Goal: Contribute content: Add original content to the website for others to see

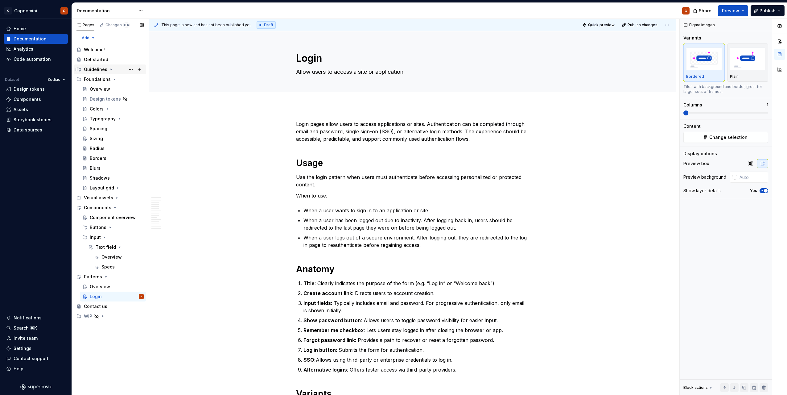
click at [111, 70] on icon "Page tree" at bounding box center [111, 70] width 1 height 2
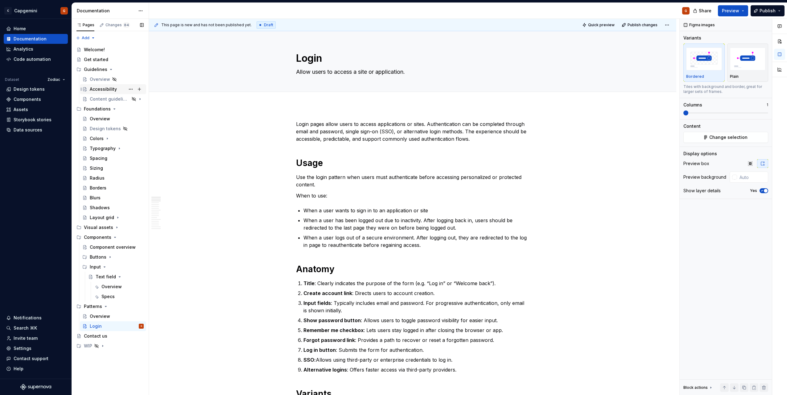
click at [107, 92] on div "Accessibility" at bounding box center [103, 89] width 27 height 6
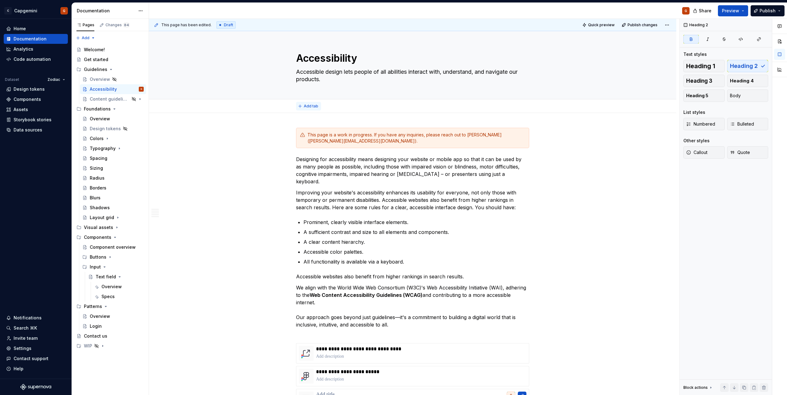
click at [317, 104] on span "Add tab" at bounding box center [311, 106] width 14 height 5
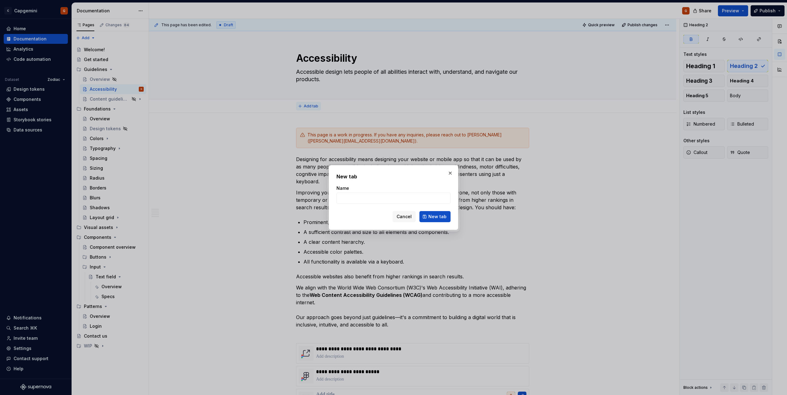
type textarea "*"
type input "Principles"
click button "New tab" at bounding box center [434, 216] width 31 height 11
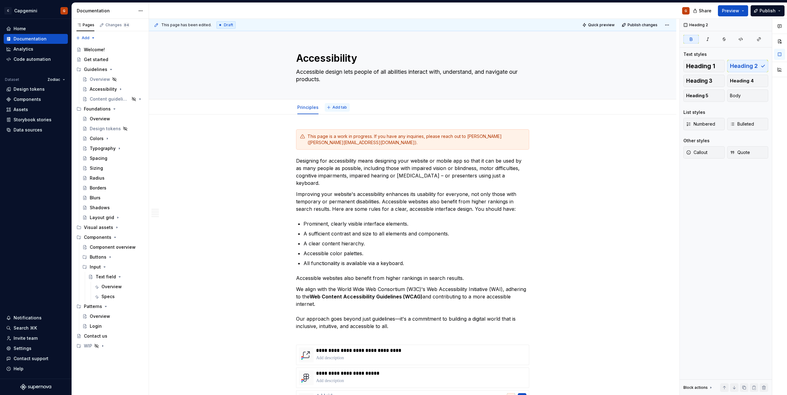
type textarea "*"
click at [336, 110] on button "Add tab" at bounding box center [337, 107] width 25 height 9
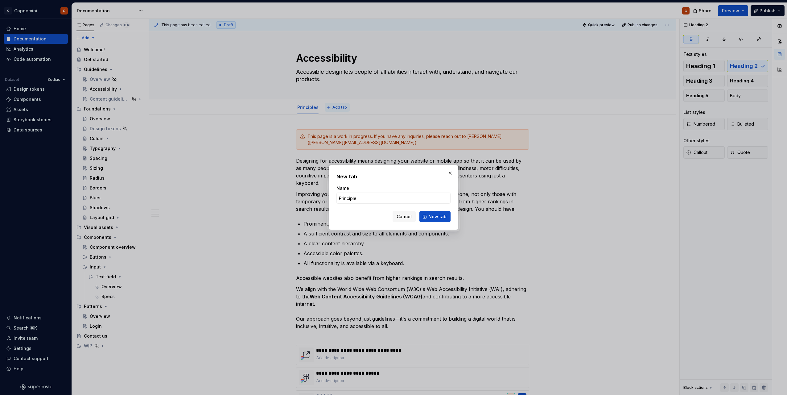
type input "Principles"
click button "New tab" at bounding box center [434, 216] width 31 height 11
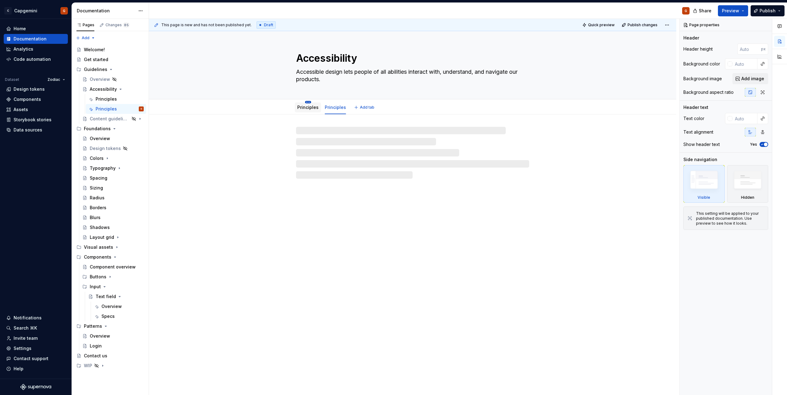
click at [308, 102] on html "C Capgemini G Home Documentation Analytics Code automation Dataset Zodiac Desig…" at bounding box center [393, 197] width 787 height 395
click at [320, 111] on div "Rename tab" at bounding box center [345, 111] width 58 height 6
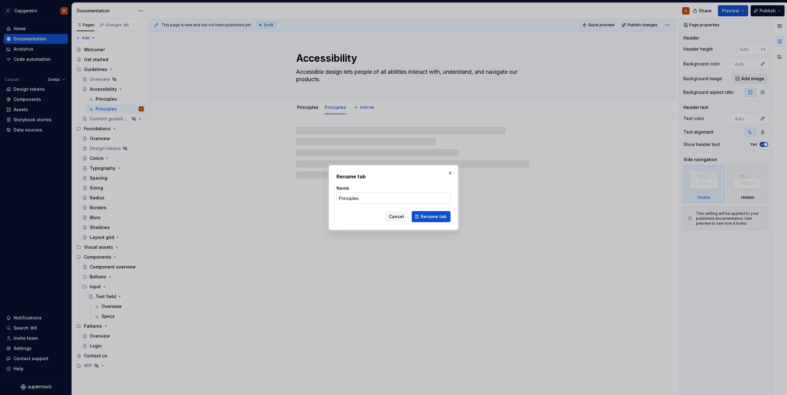
click at [360, 196] on input "Principles" at bounding box center [393, 197] width 114 height 11
type textarea "*"
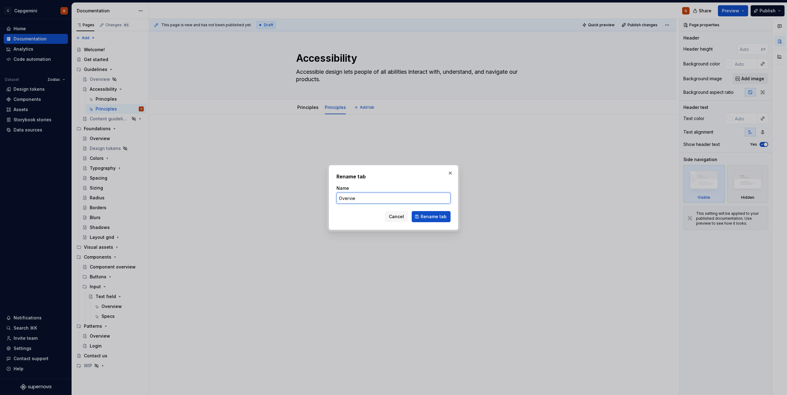
type input "Overview"
click button "Rename tab" at bounding box center [431, 216] width 39 height 11
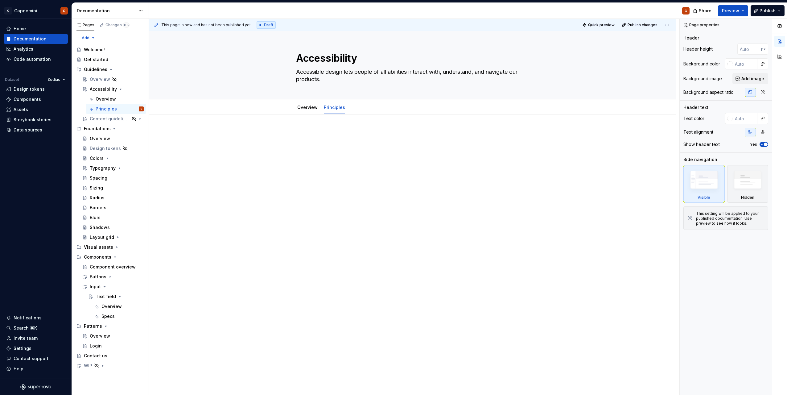
click at [321, 122] on div at bounding box center [412, 196] width 527 height 164
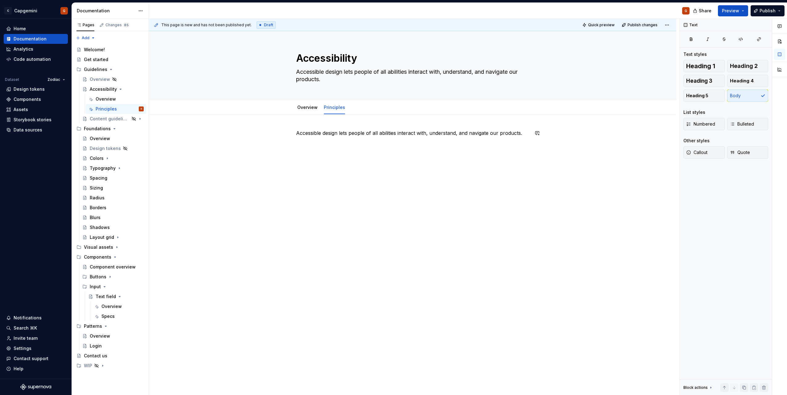
type textarea "*"
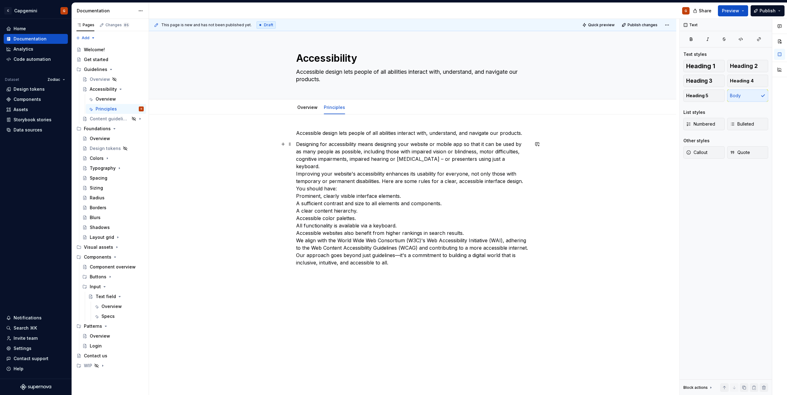
click at [294, 182] on div "Accessible design lets people of all abilities interact with, understand, and n…" at bounding box center [412, 253] width 527 height 278
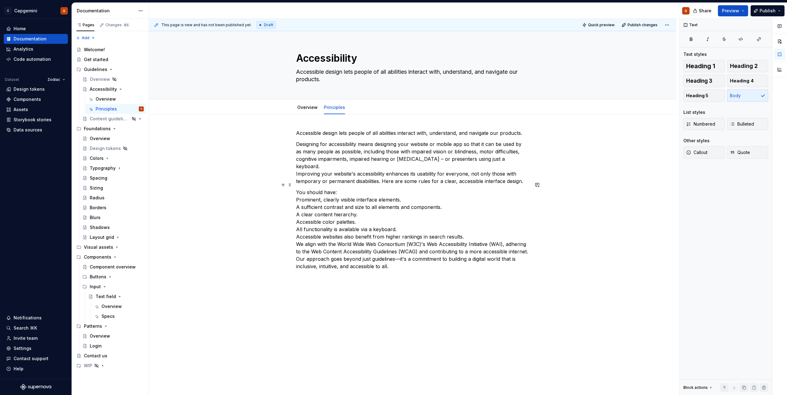
click at [399, 188] on p "You should have: Prominent, clearly visible interface elements. A sufficient co…" at bounding box center [412, 228] width 233 height 81
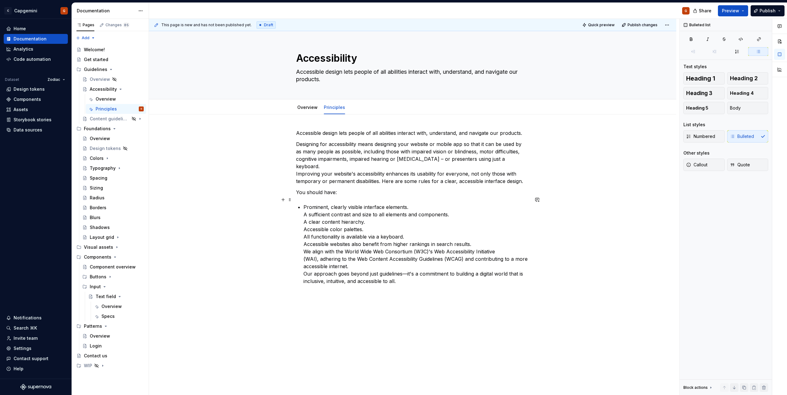
click at [419, 203] on p "Prominent, clearly visible interface elements. A sufficient contrast and size t…" at bounding box center [416, 243] width 226 height 81
click at [465, 213] on p "A sufficient contrast and size to all elements and components. A clear content …" at bounding box center [416, 250] width 226 height 74
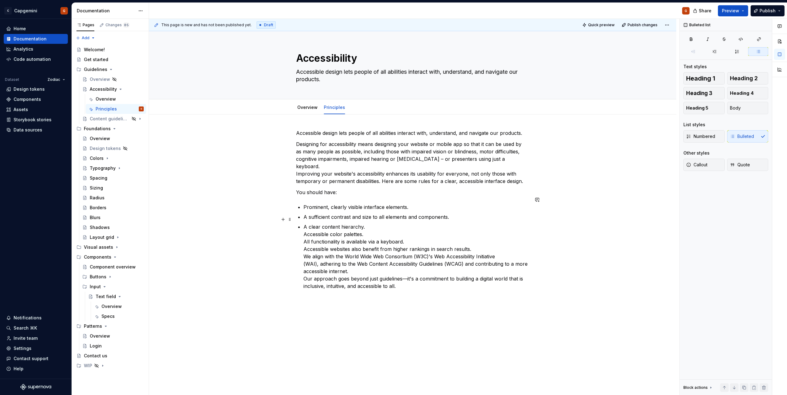
click at [437, 223] on p "A clear content hierarchy. Accessible color palettes. All functionality is avai…" at bounding box center [416, 256] width 226 height 67
click at [435, 233] on p "Accessible color palettes. All functionality is available via a keyboard. Acces…" at bounding box center [416, 262] width 226 height 59
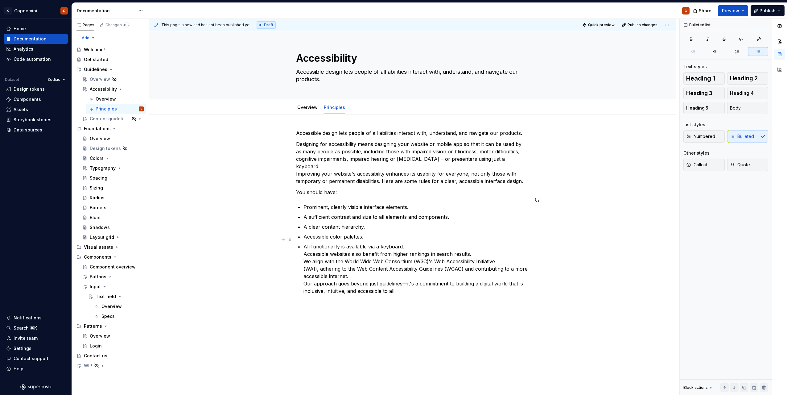
click at [443, 243] on p "All functionality is available via a keyboard. Accessible websites also benefit…" at bounding box center [416, 269] width 226 height 52
click at [481, 253] on p "Accessible websites also benefit from higher rankings in search results. We ali…" at bounding box center [416, 275] width 226 height 44
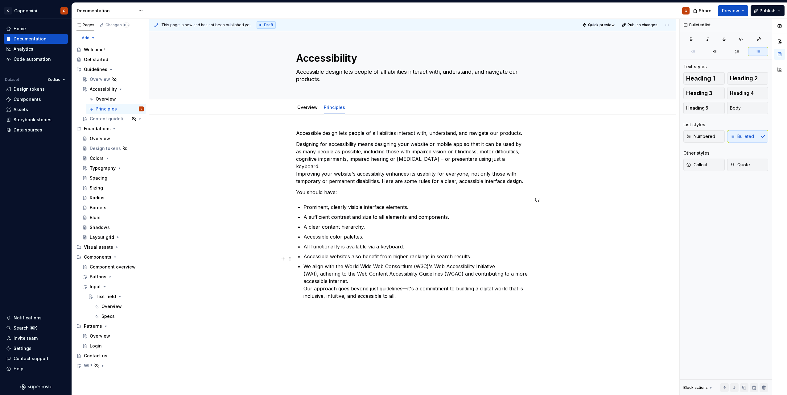
click at [378, 273] on p "We align with the World Wide Web Consortium (W3C)'s Web Accessibility Initiativ…" at bounding box center [416, 280] width 226 height 37
click at [412, 290] on p "Our approach goes beyond just guidelines—it's a commitment to building a digita…" at bounding box center [416, 294] width 226 height 15
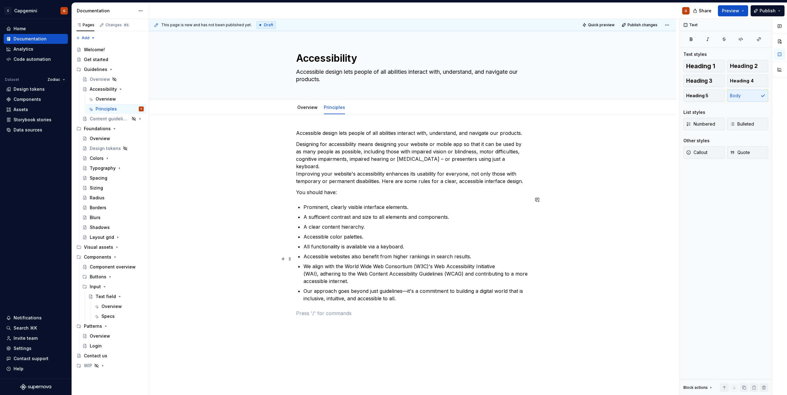
scroll to position [40, 0]
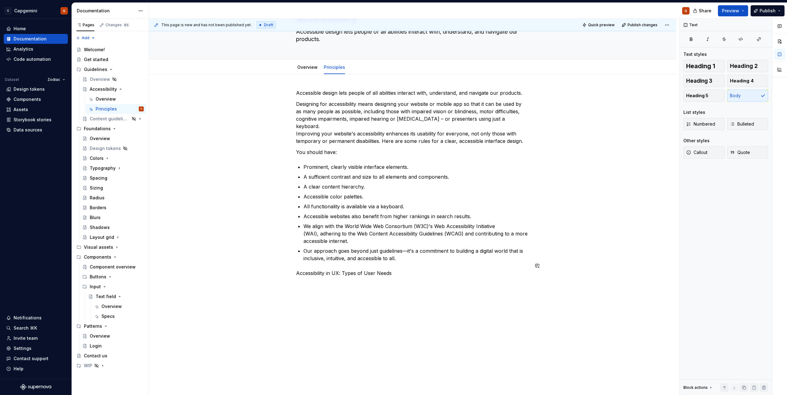
click at [338, 269] on p "Accessibility in UX: Types of User Needs" at bounding box center [412, 272] width 233 height 7
click at [699, 64] on span "Heading 1" at bounding box center [700, 66] width 29 height 6
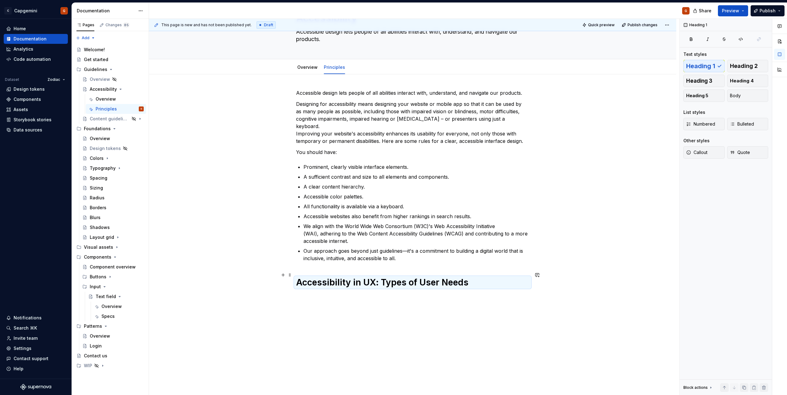
click at [426, 307] on div "Accessible design lets people of all abilities interact with, understand, and n…" at bounding box center [412, 243] width 527 height 339
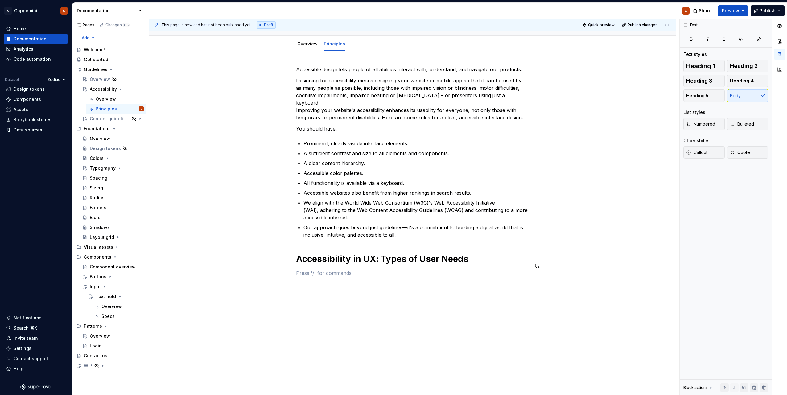
scroll to position [102, 0]
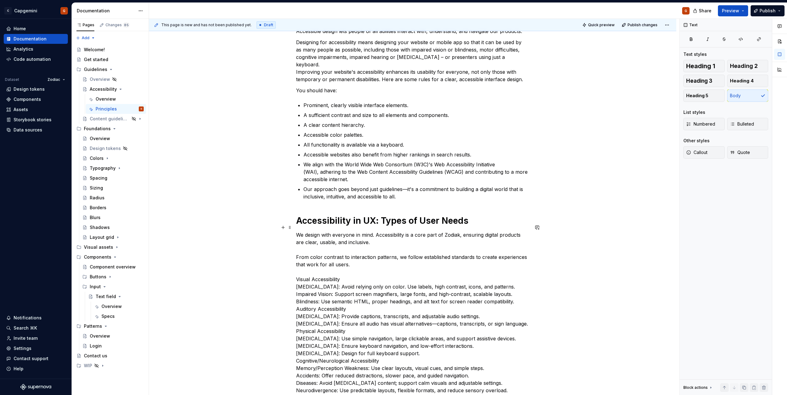
click at [338, 241] on p "We design with everyone in mind. Accessibility is a core part of Zodiak, ensuri…" at bounding box center [412, 312] width 233 height 163
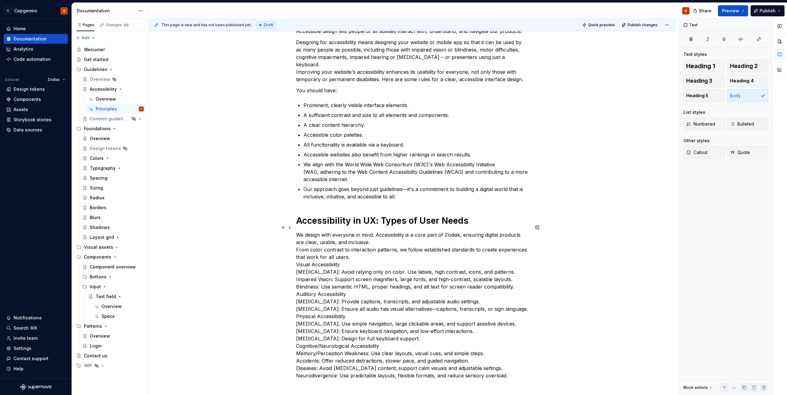
click at [385, 238] on p "We design with everyone in mind. Accessibility is a core part of Zodiak, ensuri…" at bounding box center [412, 305] width 233 height 148
click at [385, 234] on p "We design with everyone in mind. Accessibility is a core part of Zodiak, ensuri…" at bounding box center [412, 305] width 233 height 148
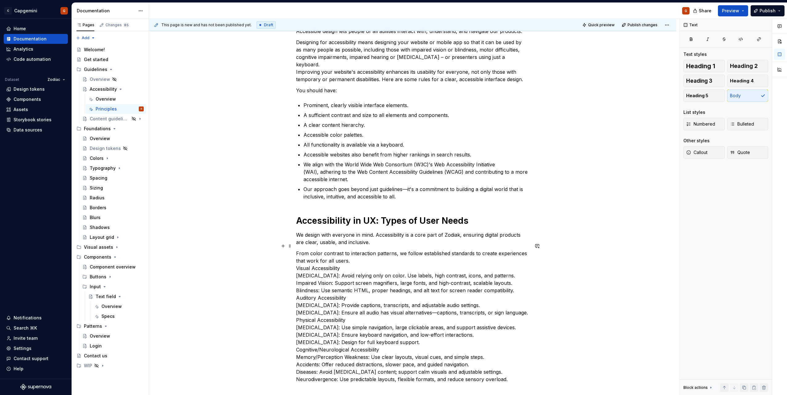
click at [389, 256] on p "From color contrast to interaction patterns, we follow established standards to…" at bounding box center [412, 315] width 233 height 133
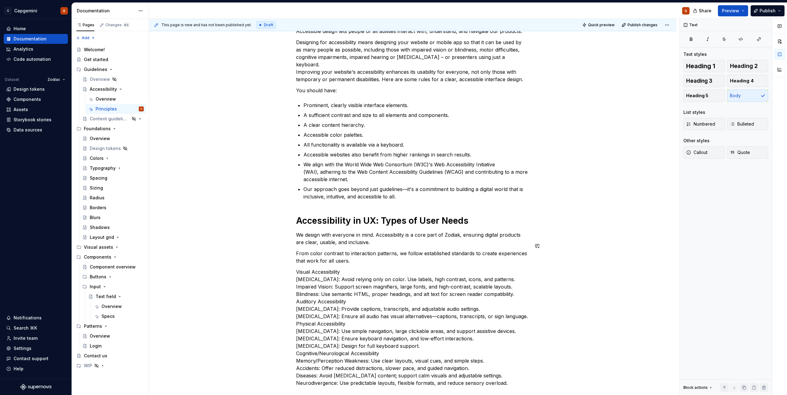
click at [392, 260] on div "Accessible design lets people of all abilities interact with, understand, and n…" at bounding box center [412, 206] width 233 height 359
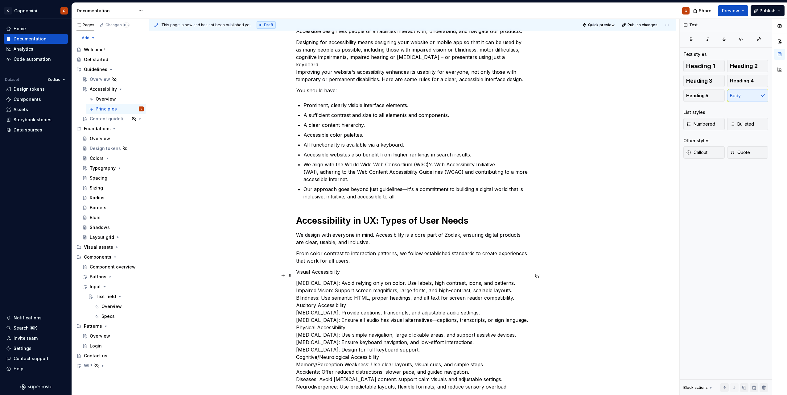
click at [510, 279] on p "[MEDICAL_DATA]: Avoid relying only on color. Use labels, high contrast, icons, …" at bounding box center [412, 334] width 233 height 111
click at [297, 279] on p "[MEDICAL_DATA]: Avoid relying only on color. Use labels, high contrast, icons, …" at bounding box center [412, 334] width 233 height 111
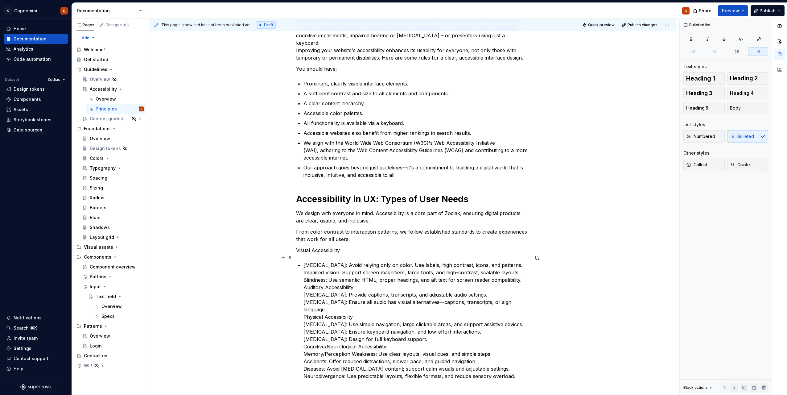
click at [516, 261] on p "[MEDICAL_DATA]: Avoid relying only on color. Use labels, high contrast, icons, …" at bounding box center [416, 320] width 226 height 118
click at [518, 271] on p "Impaired Vision: Support screen magnifiers, large fonts, and high-contrast, sca…" at bounding box center [416, 326] width 226 height 111
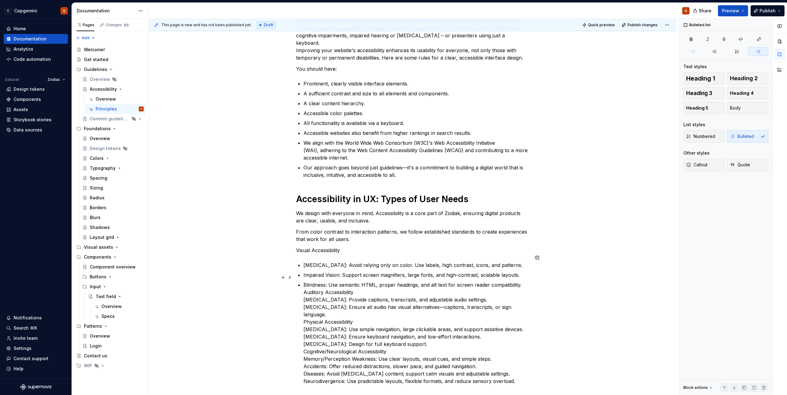
click at [520, 281] on p "Blindness: Use semantic HTML, proper headings, and alt text for screen reader c…" at bounding box center [416, 333] width 226 height 104
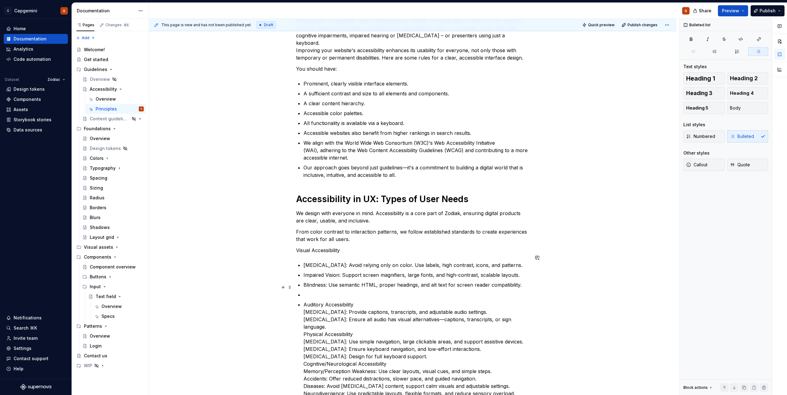
click at [324, 291] on p at bounding box center [416, 294] width 226 height 7
click at [736, 139] on div "Numbered Bulleted" at bounding box center [725, 136] width 85 height 12
click at [751, 137] on div "Numbered Bulleted" at bounding box center [725, 136] width 85 height 12
click at [737, 139] on div "Numbered Bulleted" at bounding box center [725, 136] width 85 height 12
click at [311, 291] on p at bounding box center [416, 294] width 226 height 7
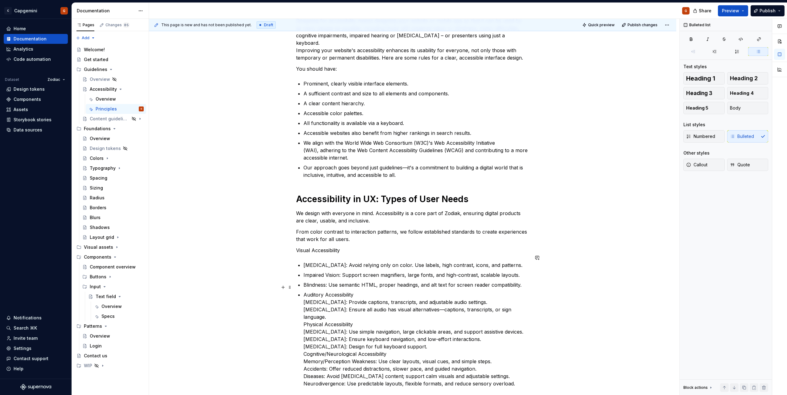
click at [303, 290] on div "Accessible design lets people of all abilities interact with, understand, and n…" at bounding box center [412, 196] width 233 height 381
click at [747, 137] on div "Numbered Bulleted" at bounding box center [725, 136] width 85 height 12
click at [731, 140] on div "Numbered Bulleted" at bounding box center [725, 136] width 85 height 12
click at [705, 83] on button "Heading 1" at bounding box center [703, 78] width 41 height 12
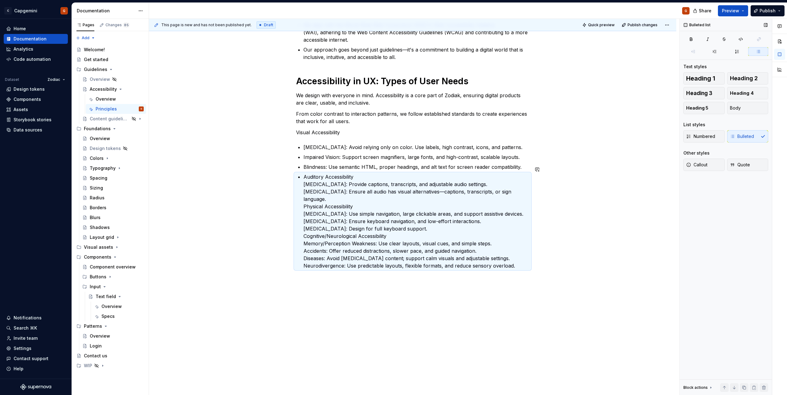
scroll to position [226, 0]
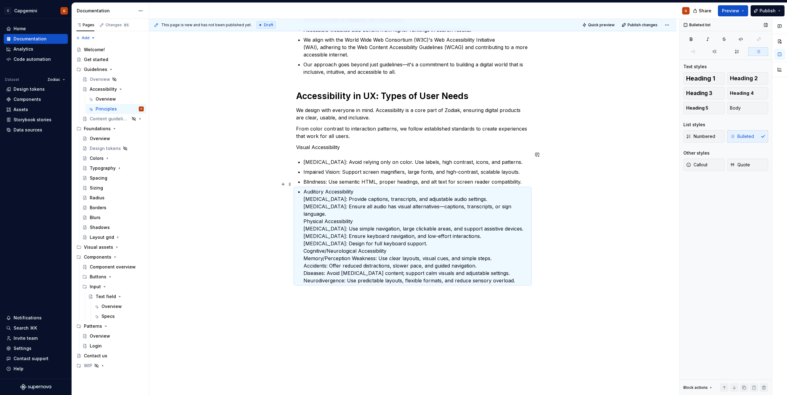
click at [353, 255] on p "Auditory Accessibility [MEDICAL_DATA]: Provide captions, transcripts, and adjus…" at bounding box center [416, 236] width 226 height 96
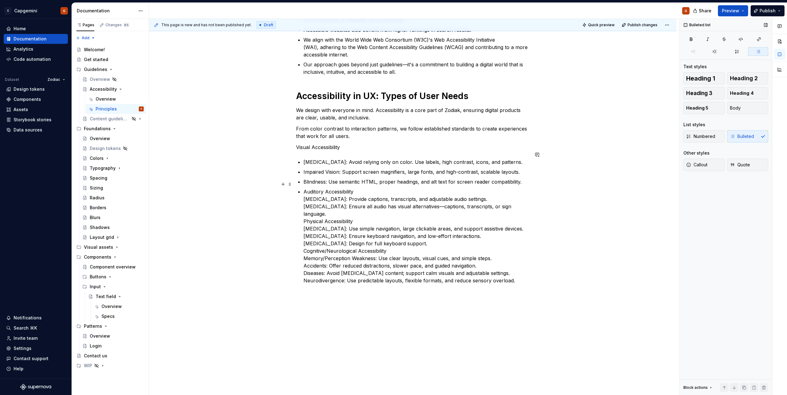
click at [304, 188] on p "Auditory Accessibility [MEDICAL_DATA]: Provide captions, transcripts, and adjus…" at bounding box center [416, 236] width 226 height 96
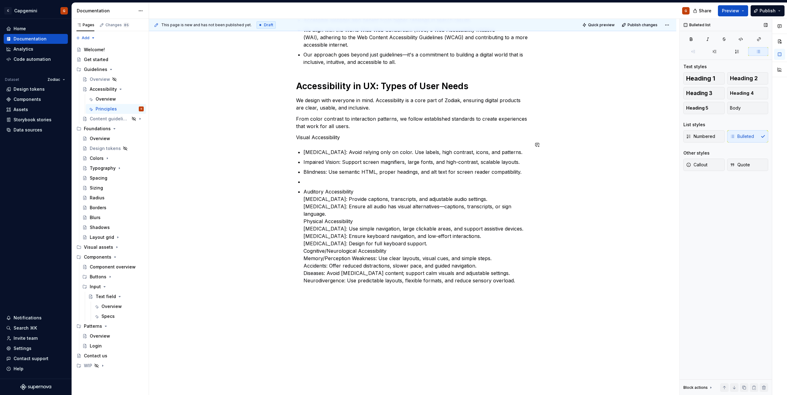
scroll to position [246, 0]
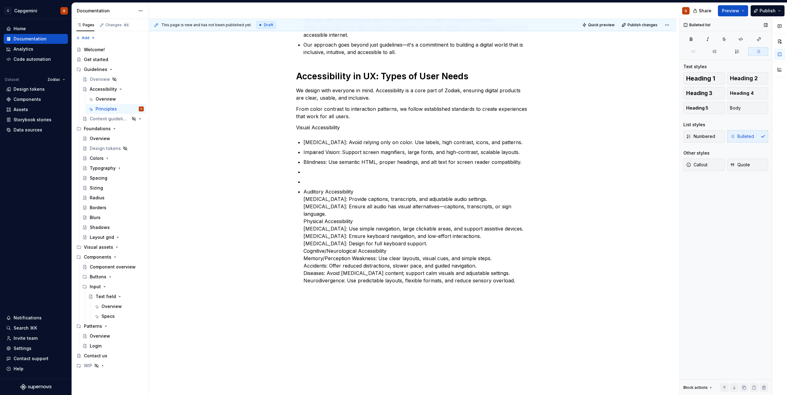
click at [743, 138] on div "Numbered Bulleted" at bounding box center [725, 136] width 85 height 12
click at [456, 261] on p "Auditory Accessibility [MEDICAL_DATA]: Provide captions, transcripts, and adjus…" at bounding box center [416, 236] width 226 height 96
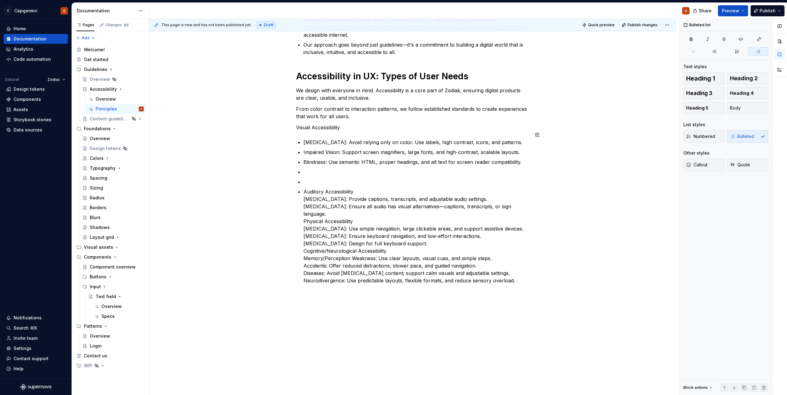
click at [533, 270] on div "Accessible design lets people of all abilities interact with, understand, and n…" at bounding box center [412, 138] width 527 height 541
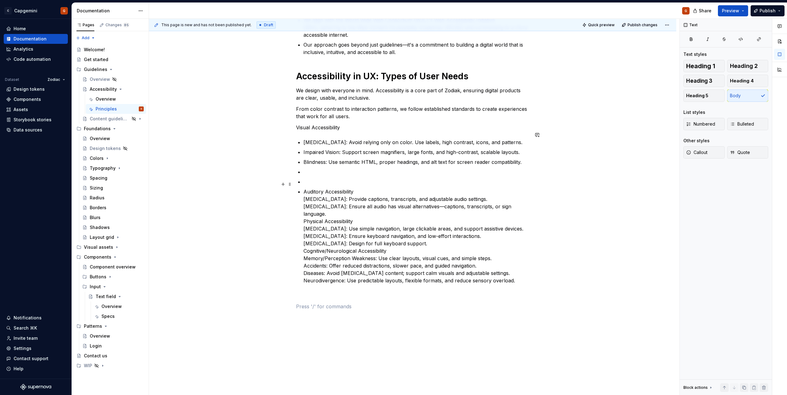
click at [350, 188] on p "Auditory Accessibility [MEDICAL_DATA]: Provide captions, transcripts, and adjus…" at bounding box center [416, 236] width 226 height 96
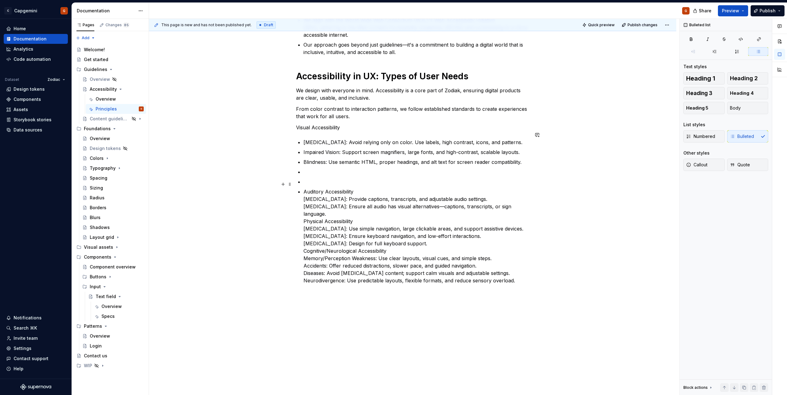
click at [347, 188] on p "Auditory Accessibility [MEDICAL_DATA]: Provide captions, transcripts, and adjus…" at bounding box center [416, 236] width 226 height 96
click at [306, 188] on p "Auditory Accessibility [MEDICAL_DATA]: Provide captions, transcripts, and adjus…" at bounding box center [416, 236] width 226 height 96
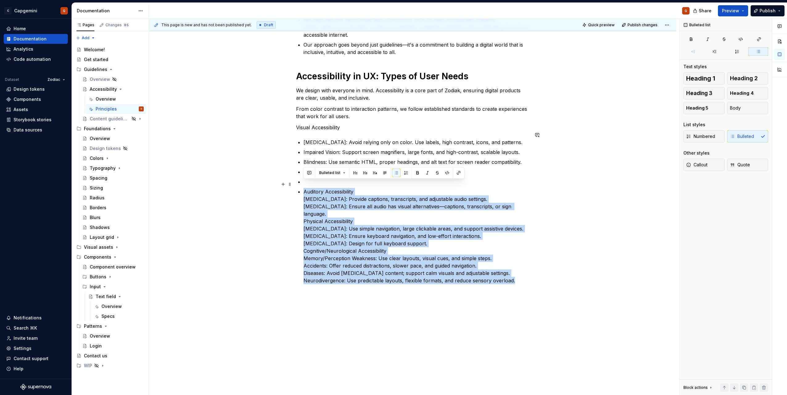
drag, startPoint x: 304, startPoint y: 184, endPoint x: 533, endPoint y: 266, distance: 242.8
click at [533, 266] on div "Accessible design lets people of all abilities interact with, understand, and n…" at bounding box center [412, 151] width 527 height 567
copy p "Auditory Accessibility [MEDICAL_DATA]: Provide captions, transcripts, and adjus…"
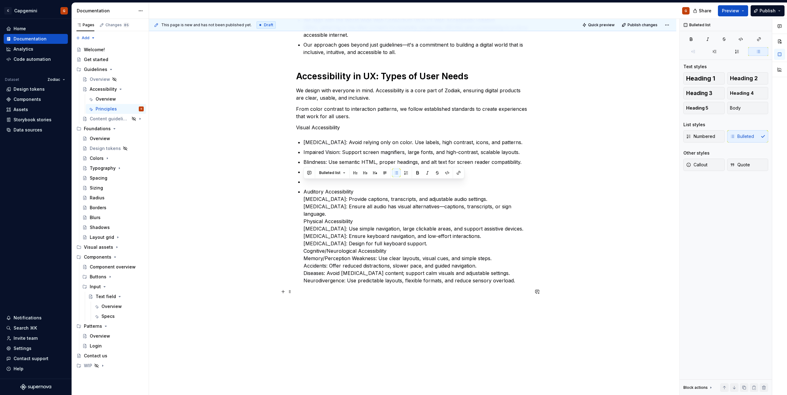
click at [388, 303] on p at bounding box center [412, 306] width 233 height 7
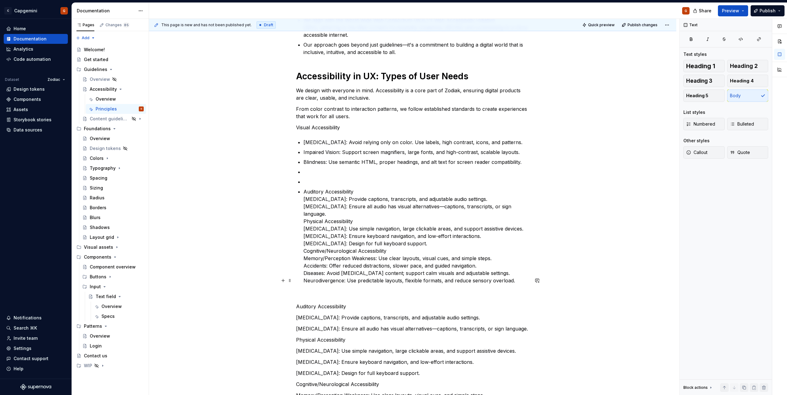
click at [322, 291] on p at bounding box center [412, 294] width 233 height 7
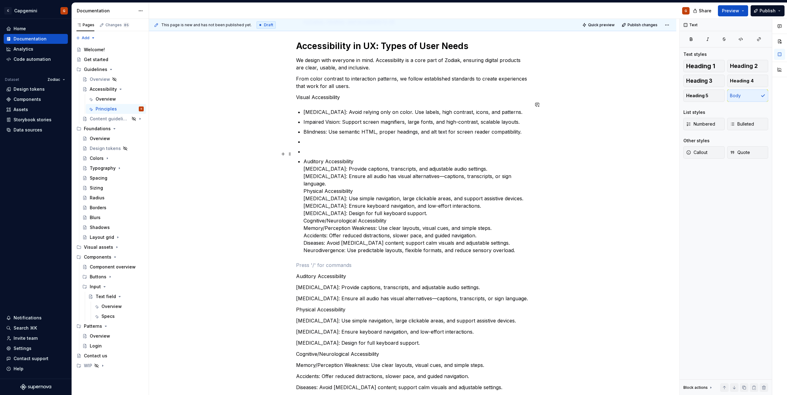
scroll to position [339, 0]
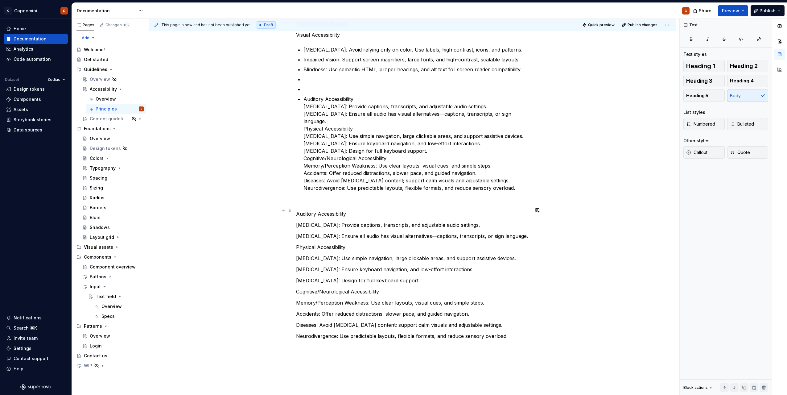
drag, startPoint x: 295, startPoint y: 211, endPoint x: 398, endPoint y: 212, distance: 103.0
click at [296, 211] on div "This page is new and has not been published yet. Draft Quick preview Publish ch…" at bounding box center [414, 207] width 530 height 376
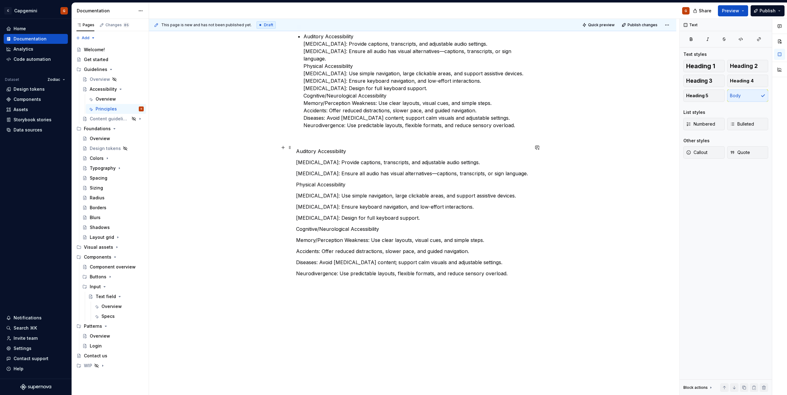
scroll to position [405, 0]
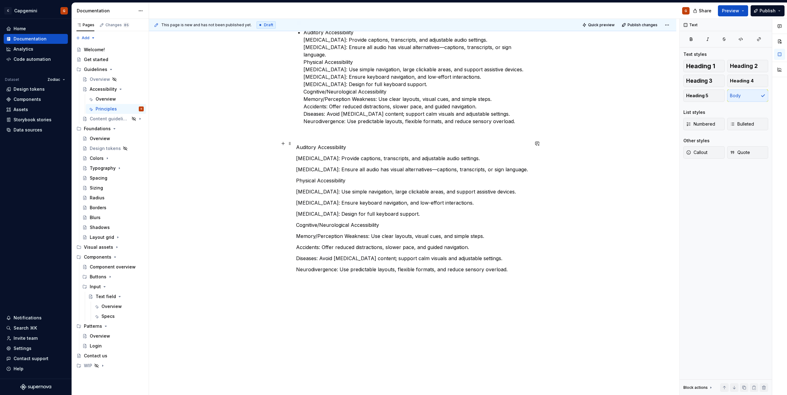
click at [298, 154] on p "[MEDICAL_DATA]: Provide captions, transcripts, and adjustable audio settings." at bounding box center [412, 157] width 233 height 7
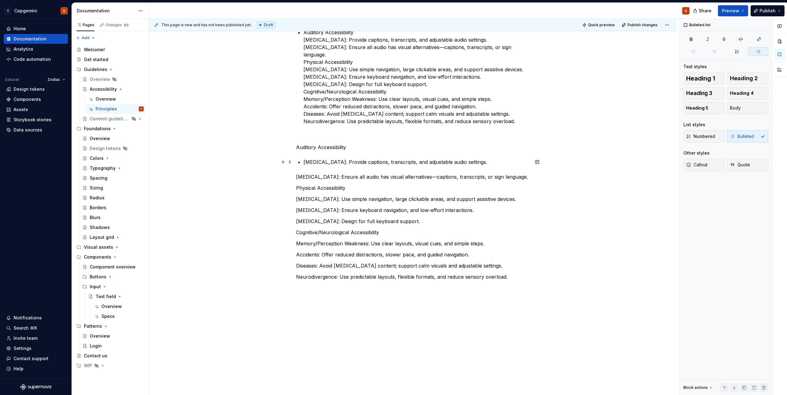
click at [296, 173] on p "[MEDICAL_DATA]: Ensure all audio has visual alternatives—captions, transcripts,…" at bounding box center [412, 176] width 233 height 7
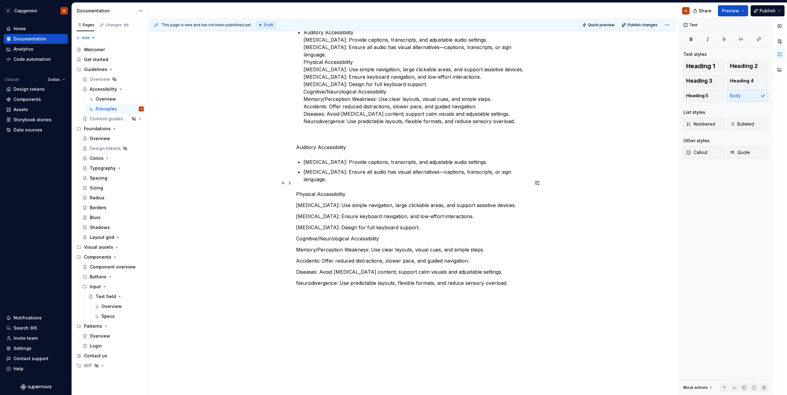
click at [295, 184] on div "Accessible design lets people of all abilities interact with, understand, and n…" at bounding box center [412, 66] width 527 height 714
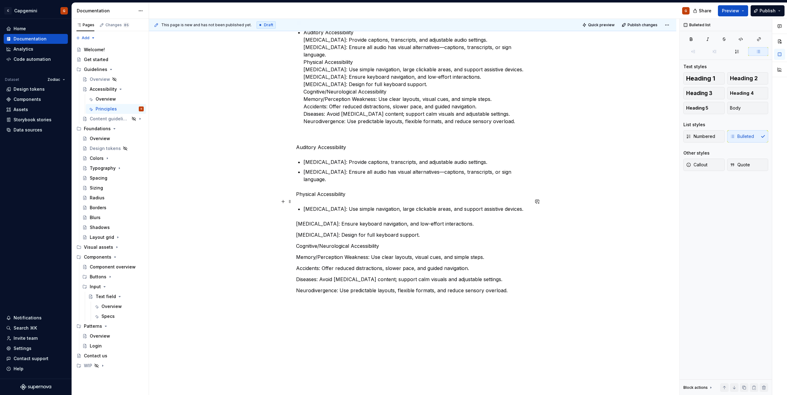
click at [296, 201] on div "Accessible design lets people of all abilities interact with, understand, and n…" at bounding box center [412, 70] width 527 height 722
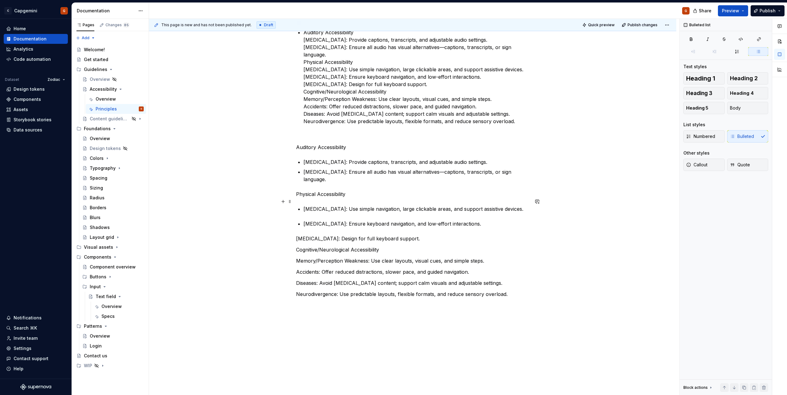
click at [305, 220] on p "[MEDICAL_DATA]: Ensure keyboard navigation, and low-effort interactions." at bounding box center [416, 223] width 226 height 7
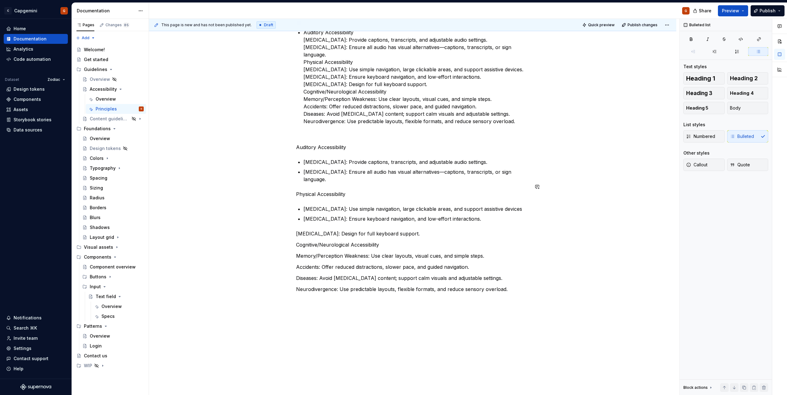
click at [472, 215] on p "[MEDICAL_DATA]: Ensure keyboard navigation, and low-effort interactions." at bounding box center [416, 218] width 226 height 7
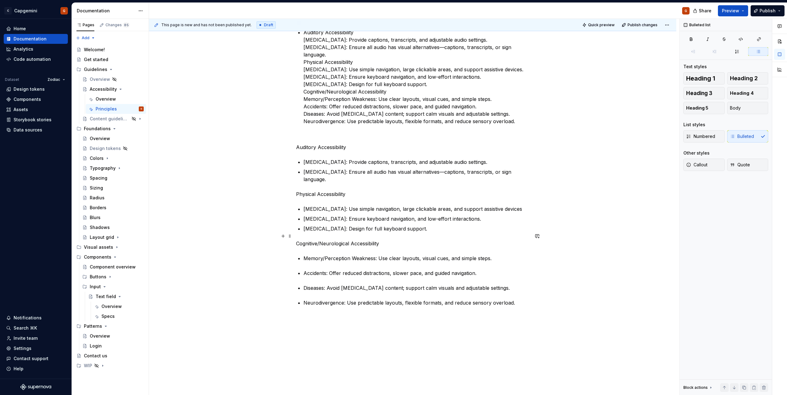
click at [493, 254] on p "Memory/Perception Weakness: Use clear layouts, visual cues, and simple steps." at bounding box center [416, 257] width 226 height 7
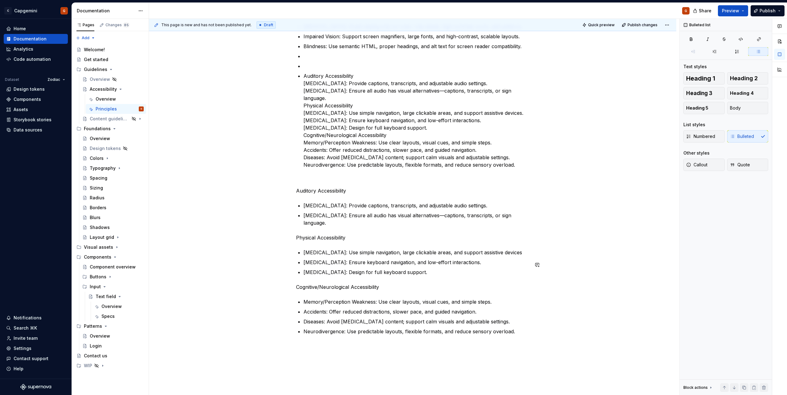
scroll to position [313, 0]
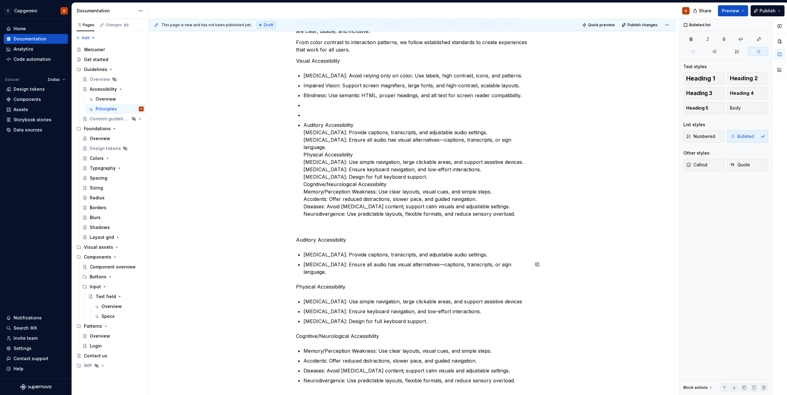
click at [358, 273] on div "Accessible design lets people of all abilities interact with, understand, and n…" at bounding box center [412, 108] width 233 height 582
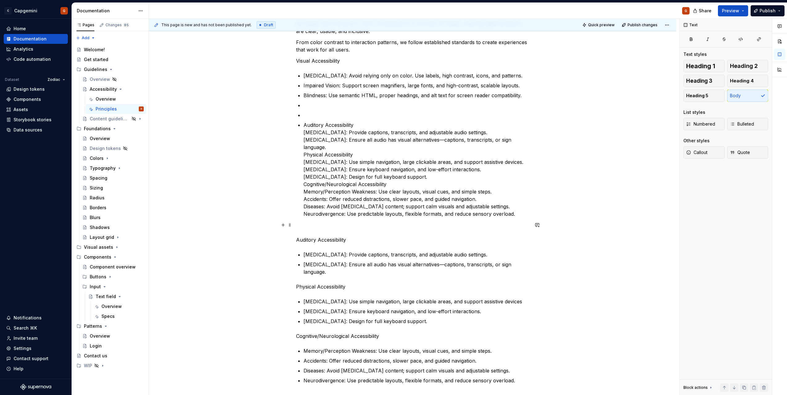
click at [316, 236] on p "Auditory Accessibility" at bounding box center [412, 239] width 233 height 7
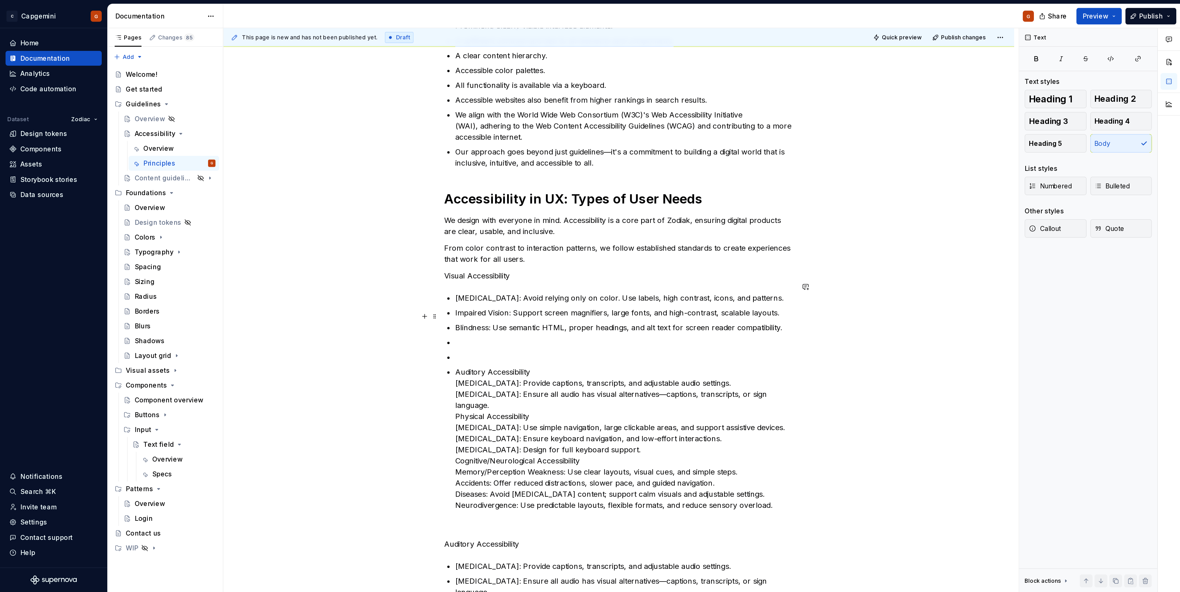
scroll to position [189, 0]
click at [367, 262] on p "Auditory Accessibility [MEDICAL_DATA]: Provide captions, transcripts, and adjus…" at bounding box center [416, 293] width 226 height 96
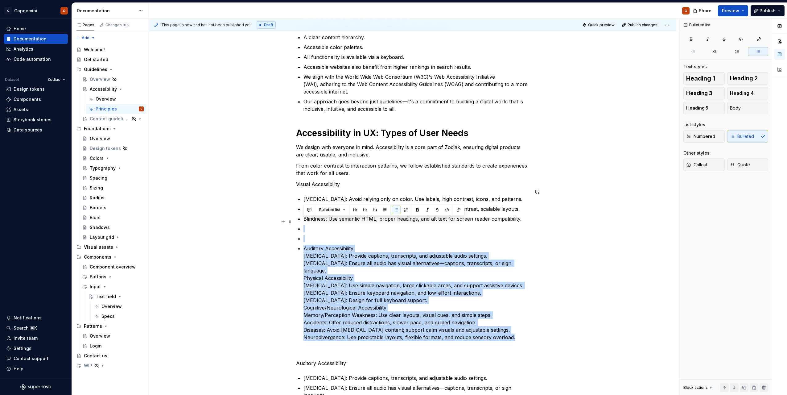
drag, startPoint x: 517, startPoint y: 321, endPoint x: 286, endPoint y: 216, distance: 253.8
click at [286, 216] on div "Accessible design lets people of all abilities interact with, understand, and n…" at bounding box center [412, 286] width 527 height 723
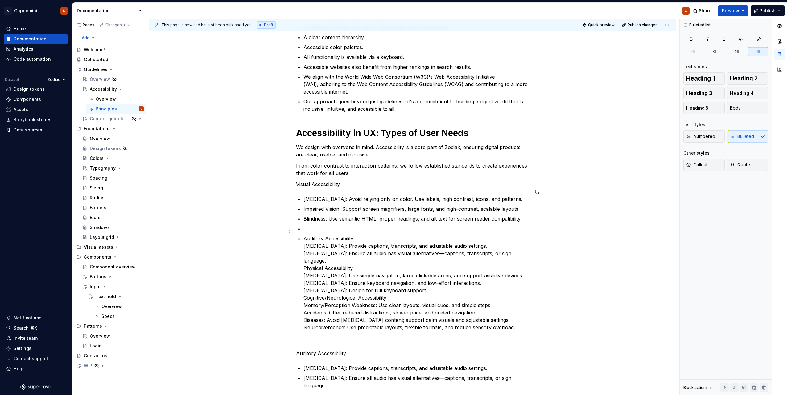
click at [362, 251] on p "Auditory Accessibility [MEDICAL_DATA]: Provide captions, transcripts, and adjus…" at bounding box center [416, 283] width 226 height 96
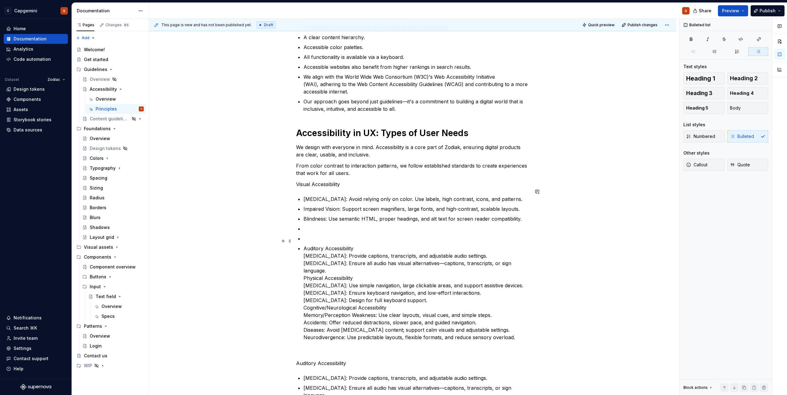
click at [340, 255] on p "Auditory Accessibility [MEDICAL_DATA]: Provide captions, transcripts, and adjus…" at bounding box center [416, 293] width 226 height 96
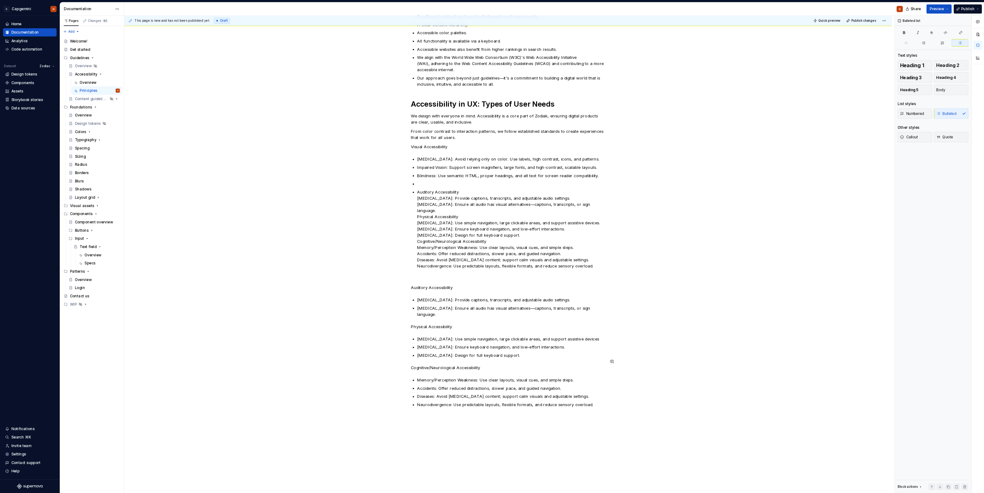
scroll to position [133, 0]
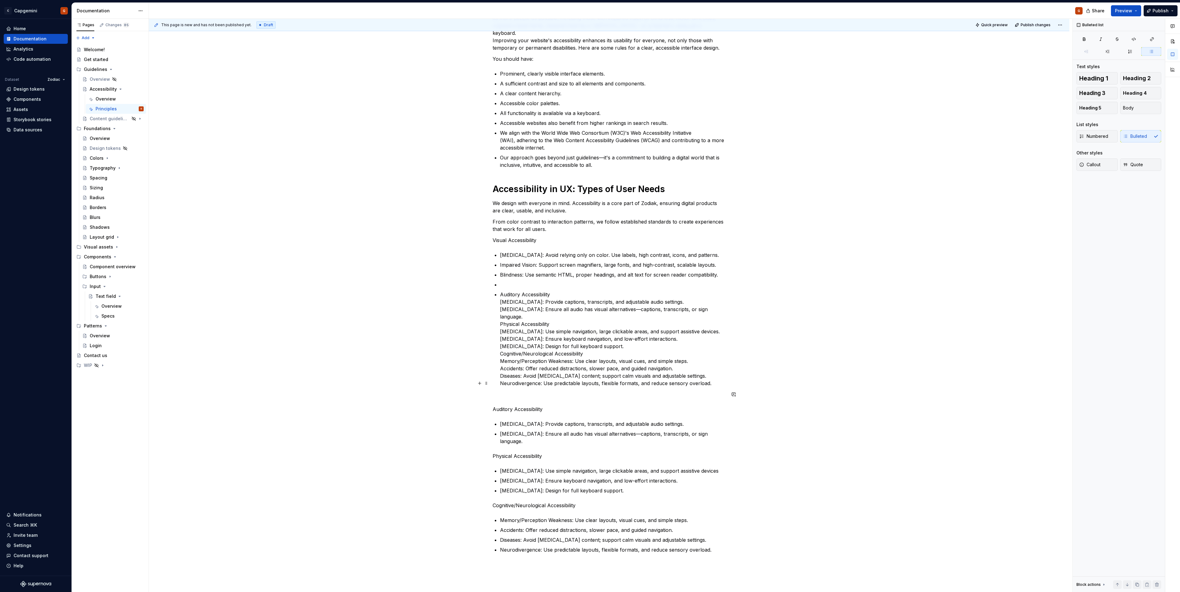
click at [669, 394] on p at bounding box center [609, 397] width 233 height 7
click at [716, 368] on p "Auditory Accessibility [MEDICAL_DATA]: Provide captions, transcripts, and adjus…" at bounding box center [613, 339] width 226 height 96
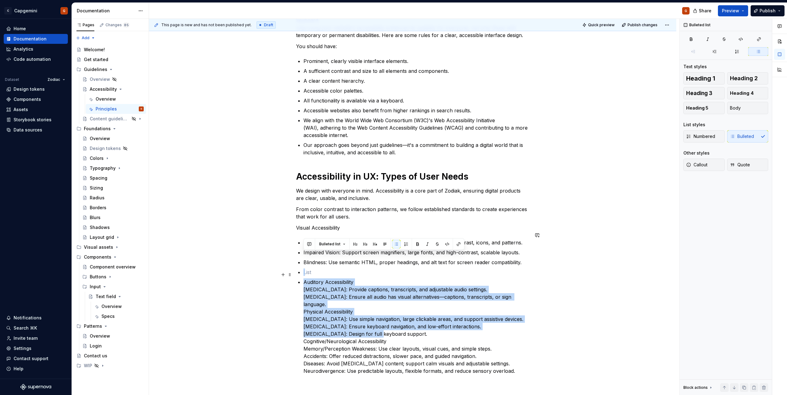
scroll to position [164, 0]
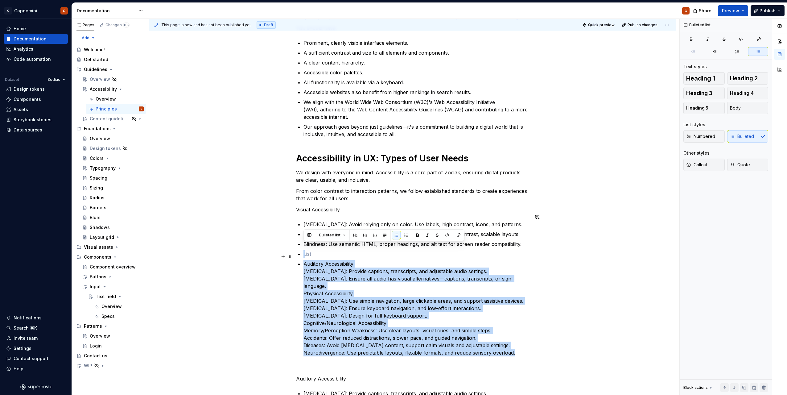
drag, startPoint x: 315, startPoint y: 278, endPoint x: 521, endPoint y: 335, distance: 213.3
click at [521, 335] on ul "[MEDICAL_DATA]: Avoid relying only on color. Use labels, high contrast, icons, …" at bounding box center [416, 288] width 226 height 136
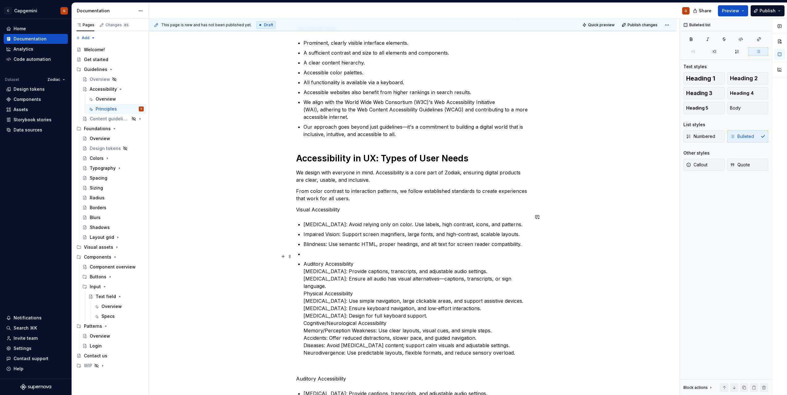
click at [323, 252] on ul "[MEDICAL_DATA]: Avoid relying only on color. Use labels, high contrast, icons, …" at bounding box center [416, 288] width 226 height 136
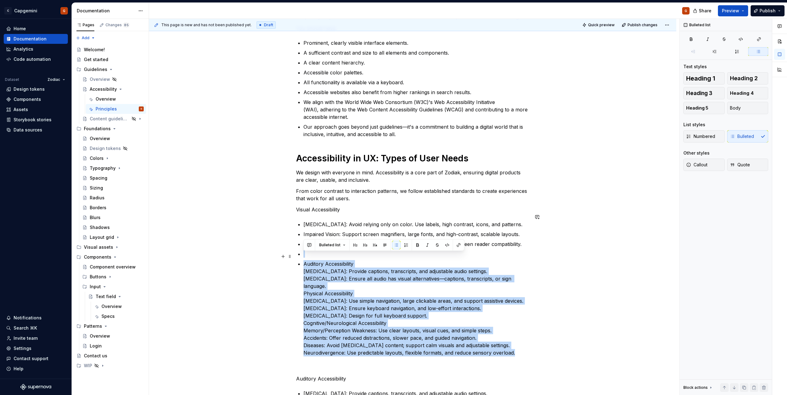
drag, startPoint x: 492, startPoint y: 333, endPoint x: 316, endPoint y: 249, distance: 194.2
click at [316, 249] on ul "[MEDICAL_DATA]: Avoid relying only on color. Use labels, high contrast, icons, …" at bounding box center [416, 288] width 226 height 136
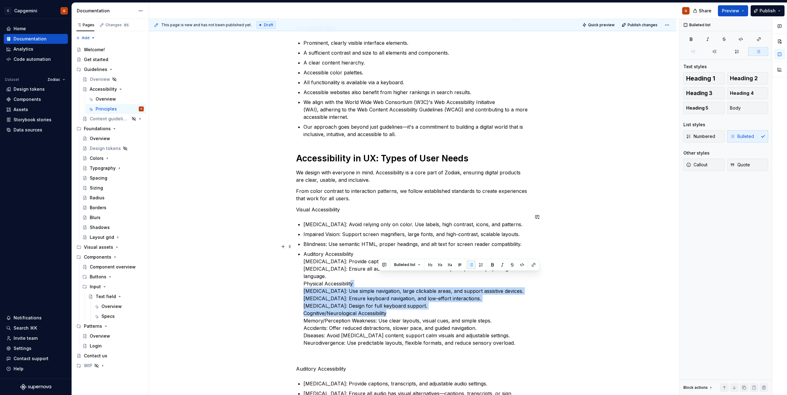
drag, startPoint x: 455, startPoint y: 299, endPoint x: 351, endPoint y: 268, distance: 108.6
click at [351, 268] on p "Auditory Accessibility [MEDICAL_DATA]: Provide captions, transcripts, and adjus…" at bounding box center [416, 298] width 226 height 96
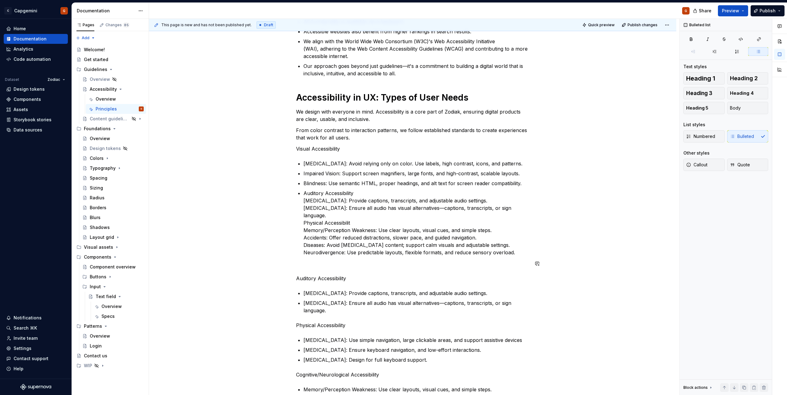
scroll to position [226, 0]
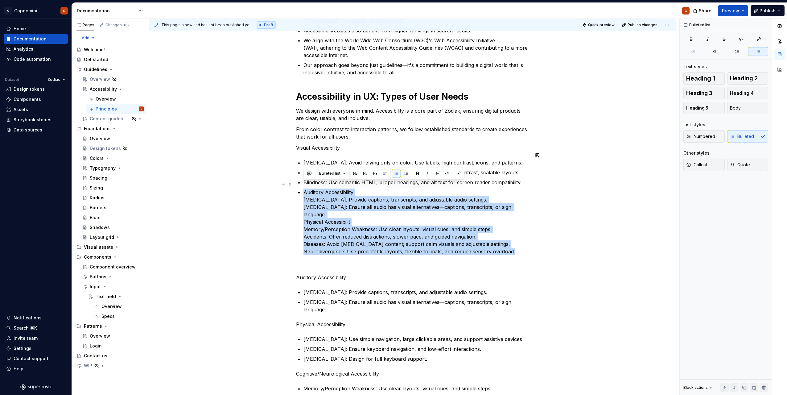
drag, startPoint x: 467, startPoint y: 230, endPoint x: 277, endPoint y: 186, distance: 195.0
click at [277, 186] on div "Accessible design lets people of all abilities interact with, understand, and n…" at bounding box center [412, 225] width 527 height 673
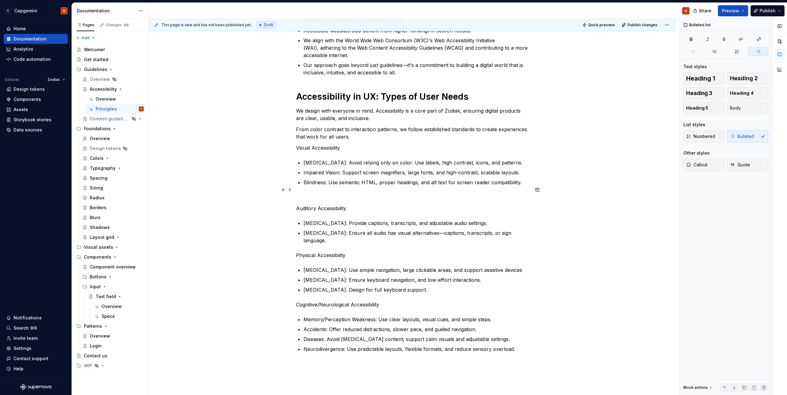
click at [329, 185] on div "Accessible design lets people of all abilities interact with, understand, and n…" at bounding box center [412, 135] width 233 height 464
click at [745, 135] on div "Numbered Bulleted" at bounding box center [725, 136] width 85 height 12
click at [736, 139] on div "Numbered Bulleted" at bounding box center [725, 136] width 85 height 12
click at [339, 188] on p at bounding box center [416, 191] width 226 height 7
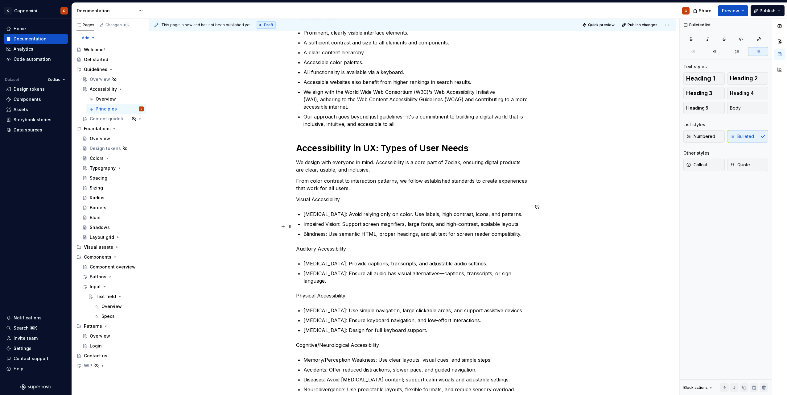
scroll to position [164, 0]
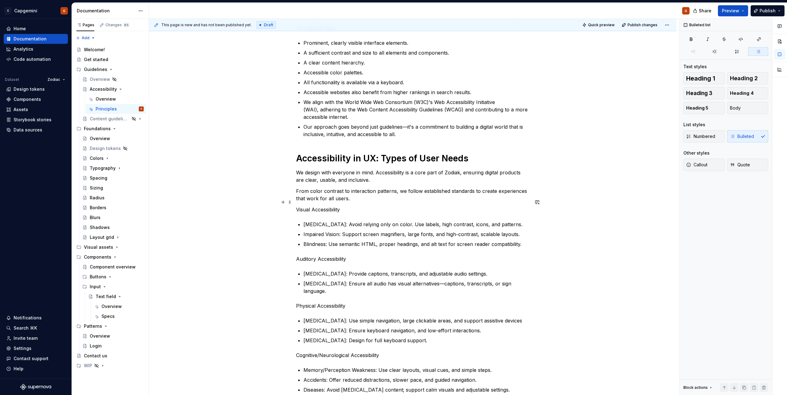
click at [325, 206] on p "Visual Accessibility" at bounding box center [412, 209] width 233 height 7
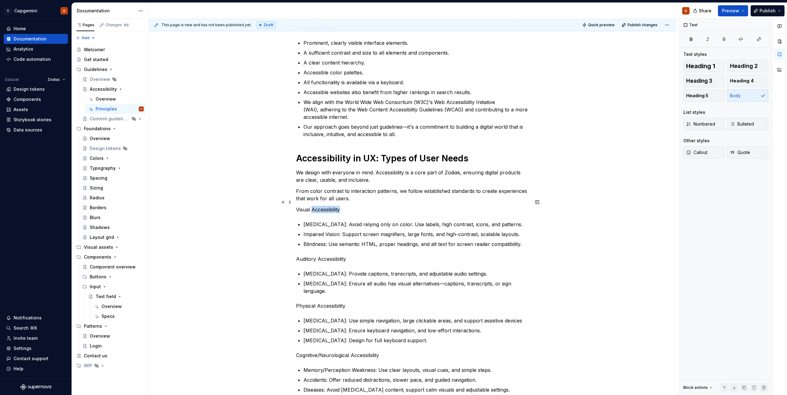
click at [325, 206] on p "Visual Accessibility" at bounding box center [412, 209] width 233 height 7
click at [743, 62] on button "Heading 2" at bounding box center [747, 66] width 41 height 12
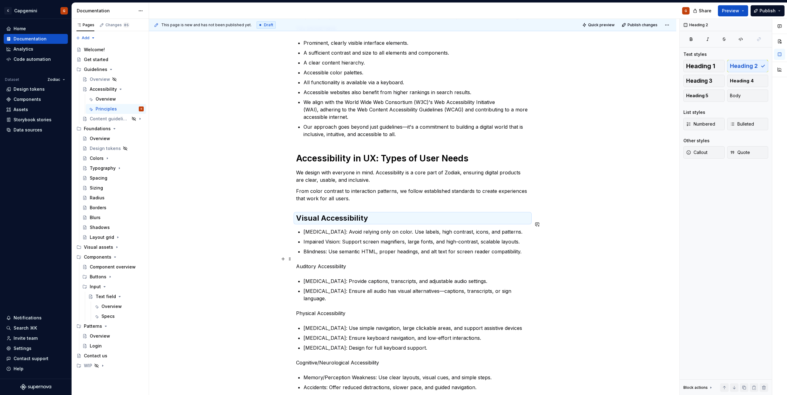
click at [336, 262] on p "Auditory Accessibility" at bounding box center [412, 265] width 233 height 7
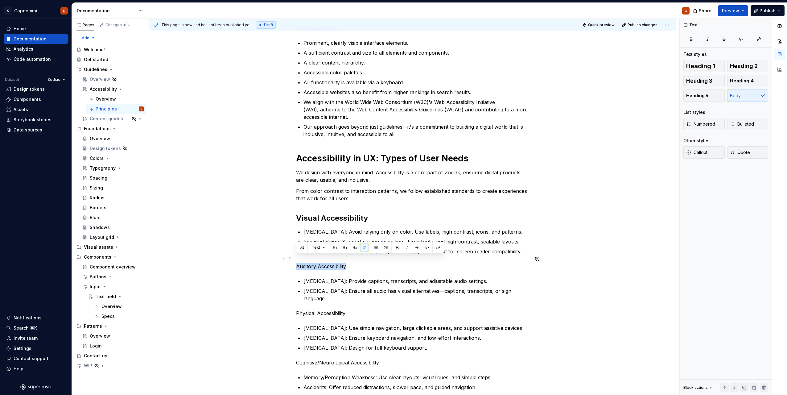
click at [336, 262] on p "Auditory Accessibility" at bounding box center [412, 265] width 233 height 7
click at [746, 68] on span "Heading 2" at bounding box center [744, 66] width 28 height 6
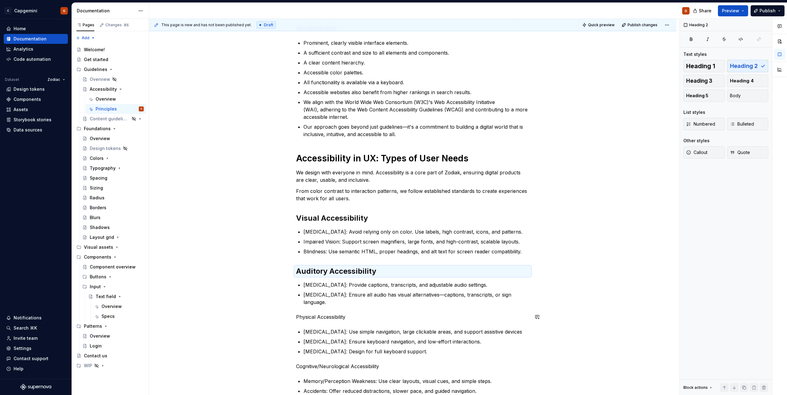
click at [319, 313] on p "Physical Accessibility" at bounding box center [412, 316] width 233 height 7
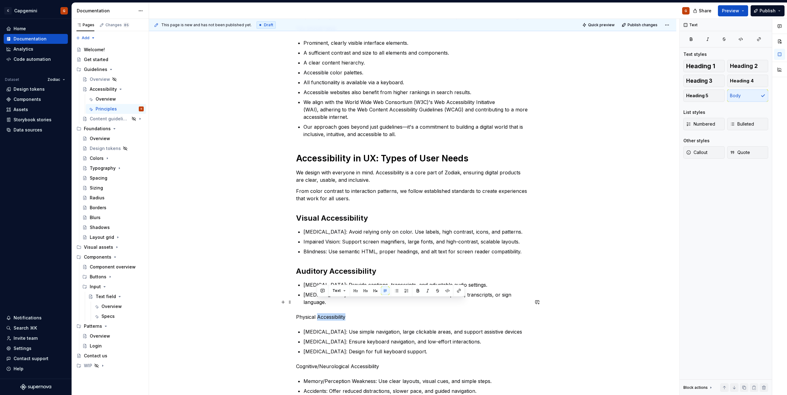
click at [319, 313] on p "Physical Accessibility" at bounding box center [412, 316] width 233 height 7
click at [752, 68] on span "Heading 2" at bounding box center [744, 66] width 28 height 6
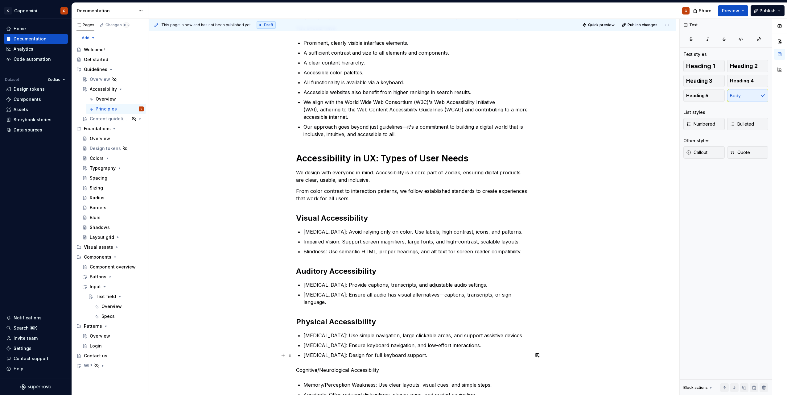
click at [315, 366] on p "Cognitive/Neurological Accessibility" at bounding box center [412, 369] width 233 height 7
click at [738, 65] on span "Heading 2" at bounding box center [744, 66] width 28 height 6
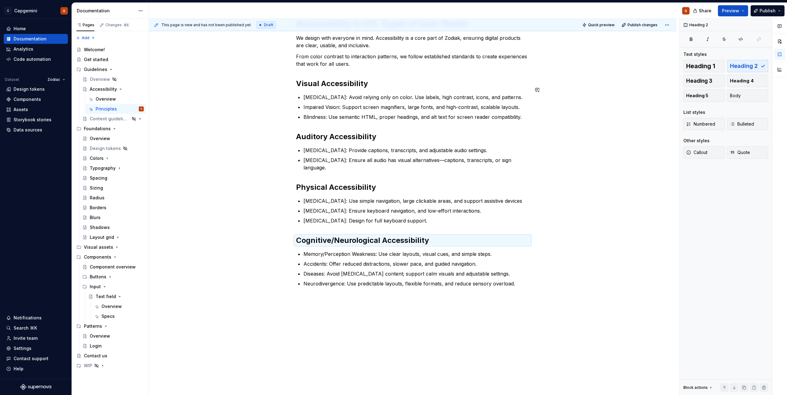
scroll to position [316, 0]
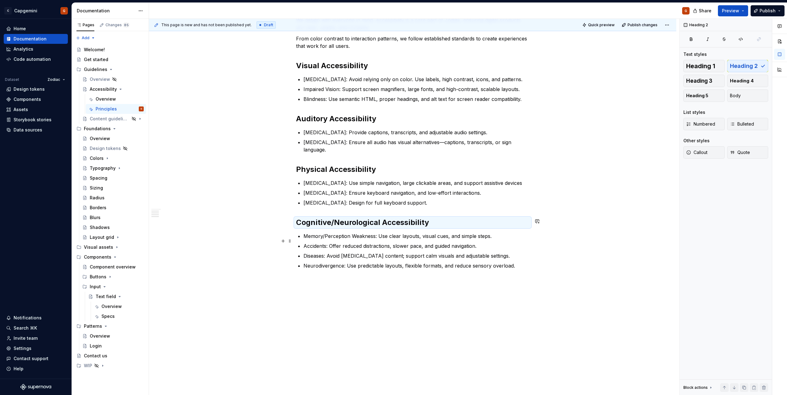
click at [459, 252] on p "Diseases: Avoid [MEDICAL_DATA] content; support calm visuals and adjustable set…" at bounding box center [416, 255] width 226 height 7
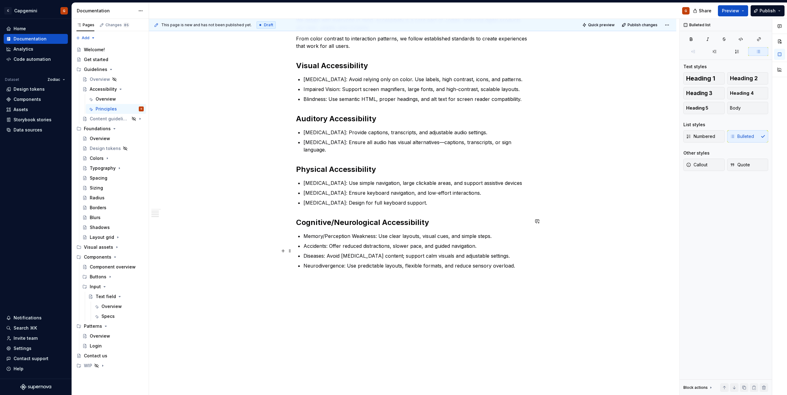
click at [520, 262] on p "Neurodivergence: Use predictable layouts, flexible formats, and reduce sensory …" at bounding box center [416, 265] width 226 height 7
click at [508, 271] on div "Accessible design lets people of all abilities interact with, understand, and n…" at bounding box center [412, 52] width 233 height 479
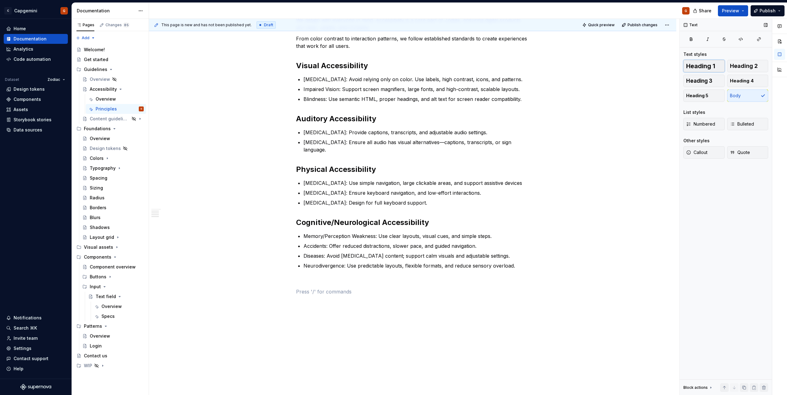
click at [708, 66] on span "Heading 1" at bounding box center [700, 66] width 29 height 6
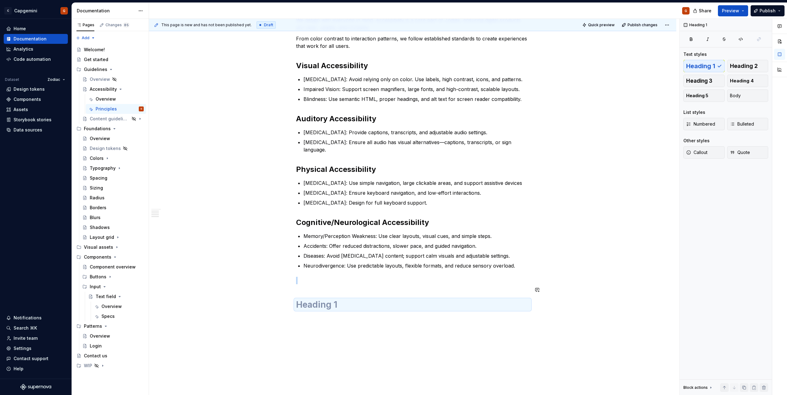
click at [431, 299] on h1 at bounding box center [412, 304] width 233 height 11
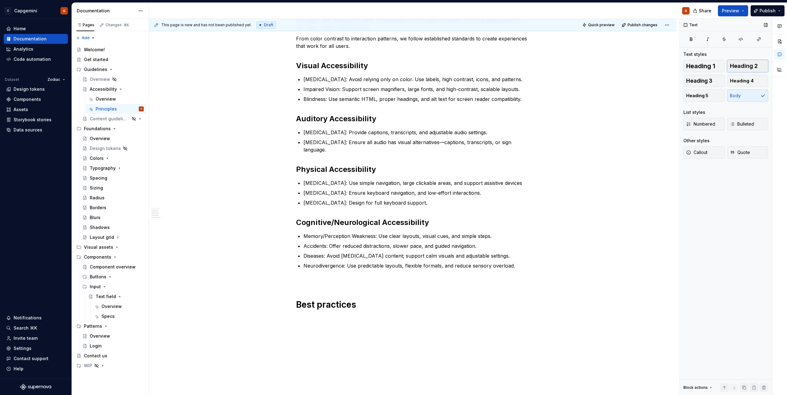
click at [751, 64] on span "Heading 2" at bounding box center [744, 66] width 28 height 6
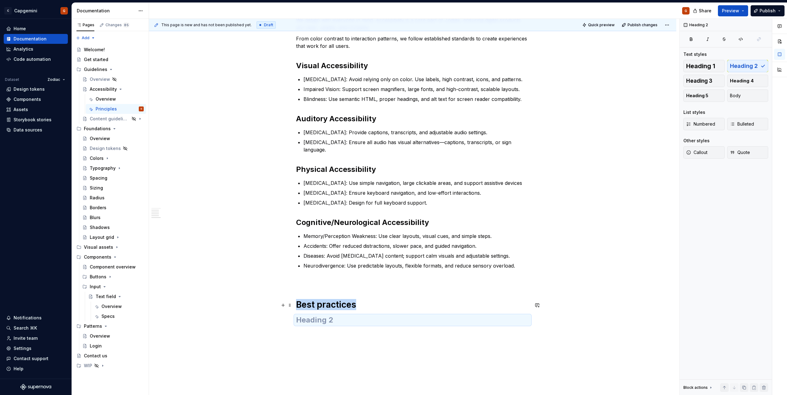
click at [341, 315] on h2 at bounding box center [412, 320] width 233 height 10
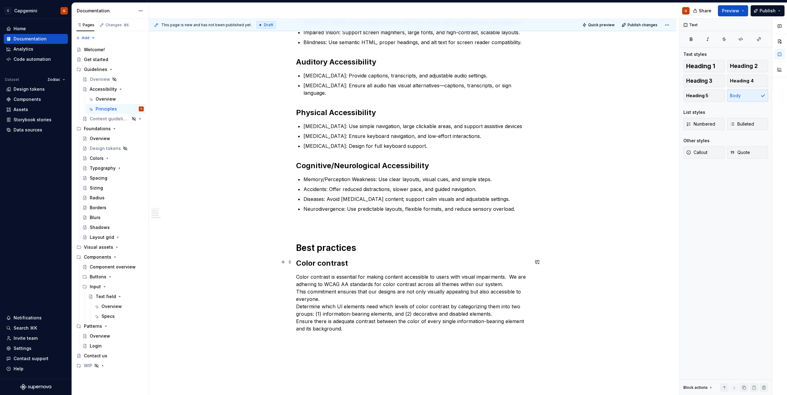
scroll to position [409, 0]
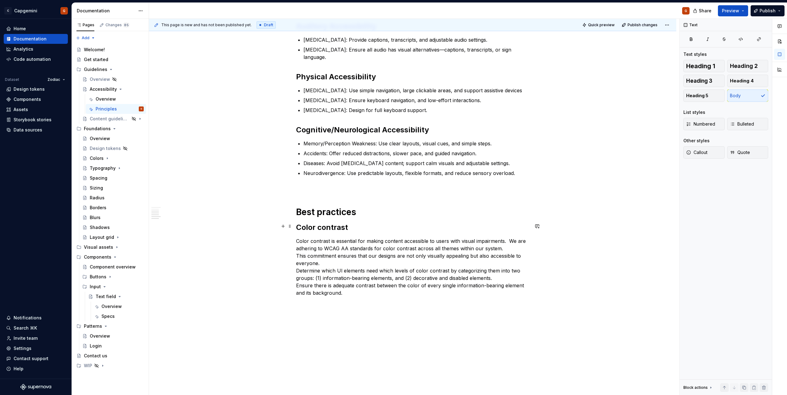
click at [501, 237] on p "Color contrast is essential for making content accessible to users with visual …" at bounding box center [412, 266] width 233 height 59
click at [451, 247] on p "Color contrast is essential for making content accessible to users with visual …" at bounding box center [412, 266] width 233 height 59
click at [500, 270] on p "Determine which Ul elements need which levels of color contrast by categorizing…" at bounding box center [412, 285] width 233 height 30
click at [395, 293] on div "Accessible design lets people of all abilities interact with, understand, and n…" at bounding box center [412, 15] width 233 height 591
click at [297, 270] on p "Determine which Ul elements need which levels of color contrast by categorizing…" at bounding box center [412, 277] width 233 height 15
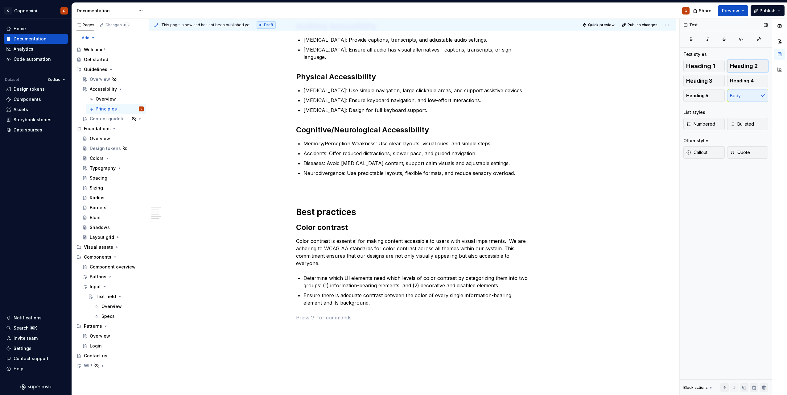
click at [745, 72] on button "Heading 2" at bounding box center [747, 66] width 41 height 12
click at [336, 314] on p "Accessibility through Color Contrast" at bounding box center [412, 317] width 233 height 7
drag, startPoint x: 730, startPoint y: 67, endPoint x: 623, endPoint y: 141, distance: 130.1
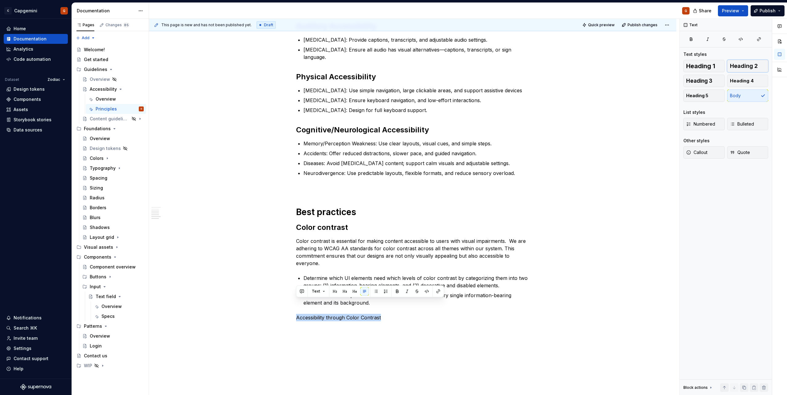
click at [730, 67] on span "Heading 2" at bounding box center [744, 66] width 28 height 6
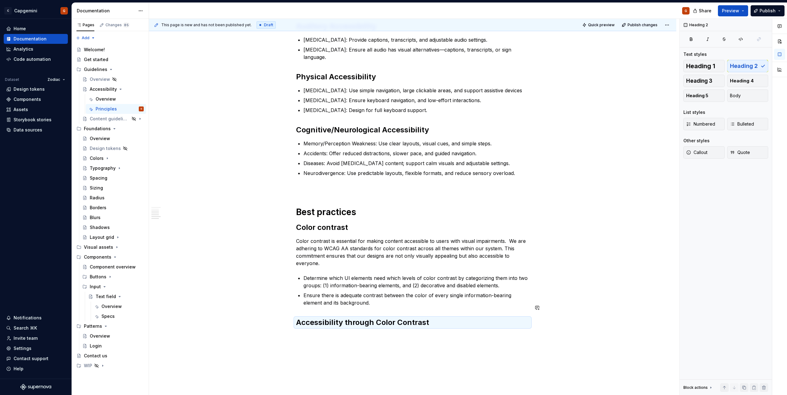
click at [437, 330] on div "Accessible design lets people of all abilities interact with, understand, and n…" at bounding box center [412, 79] width 527 height 747
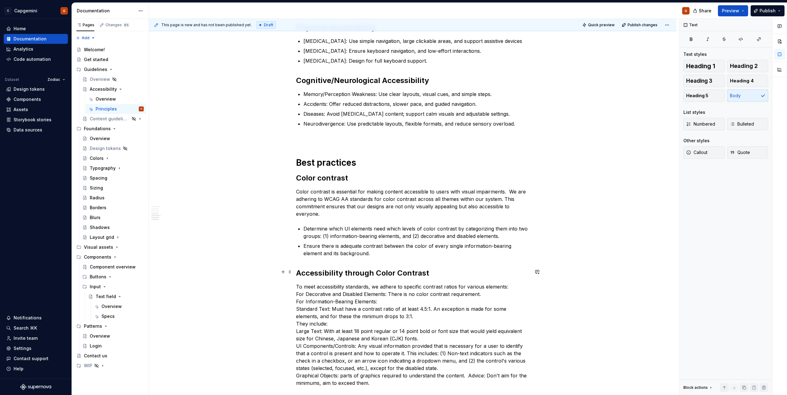
scroll to position [501, 0]
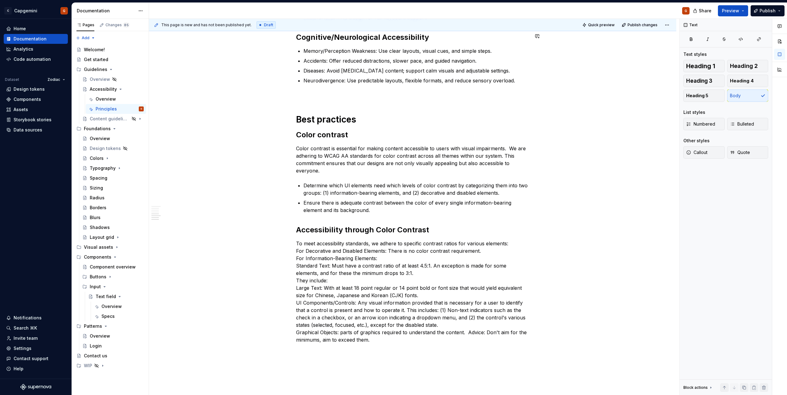
type textarea "*"
